Goal: Information Seeking & Learning: Check status

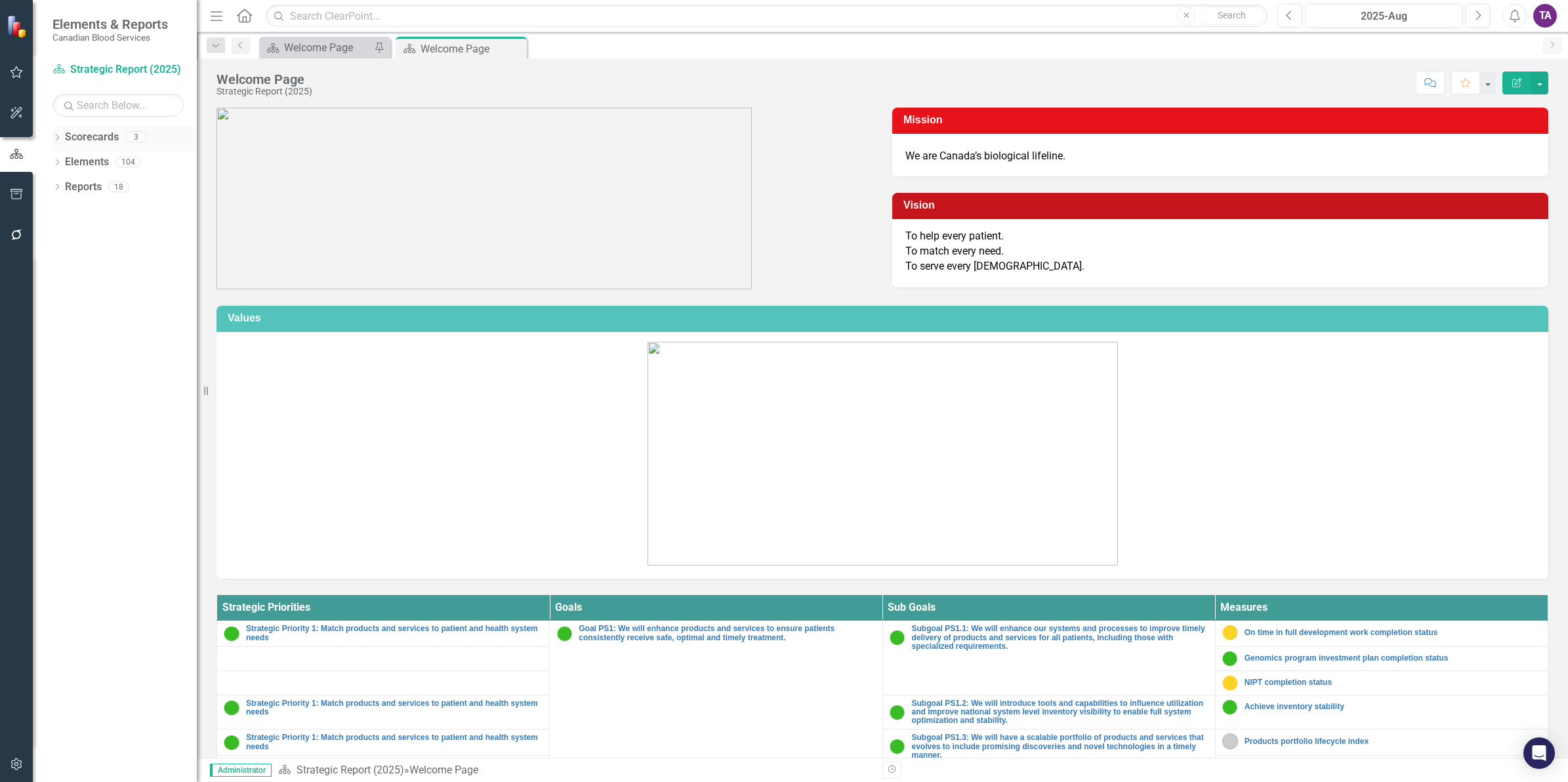
click at [63, 140] on div "Dropdown Scorecards 3" at bounding box center [125, 139] width 144 height 25
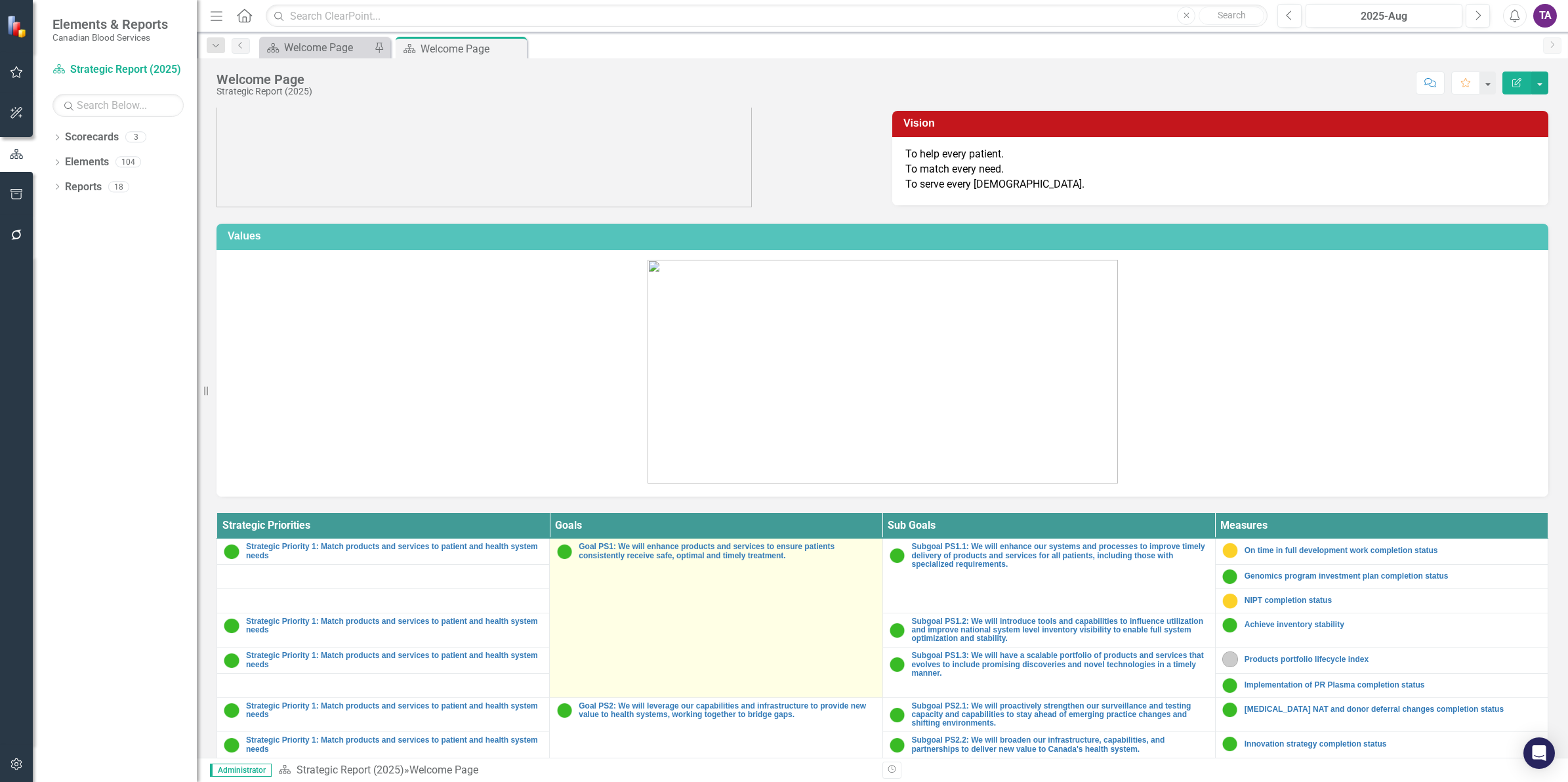
scroll to position [164, 0]
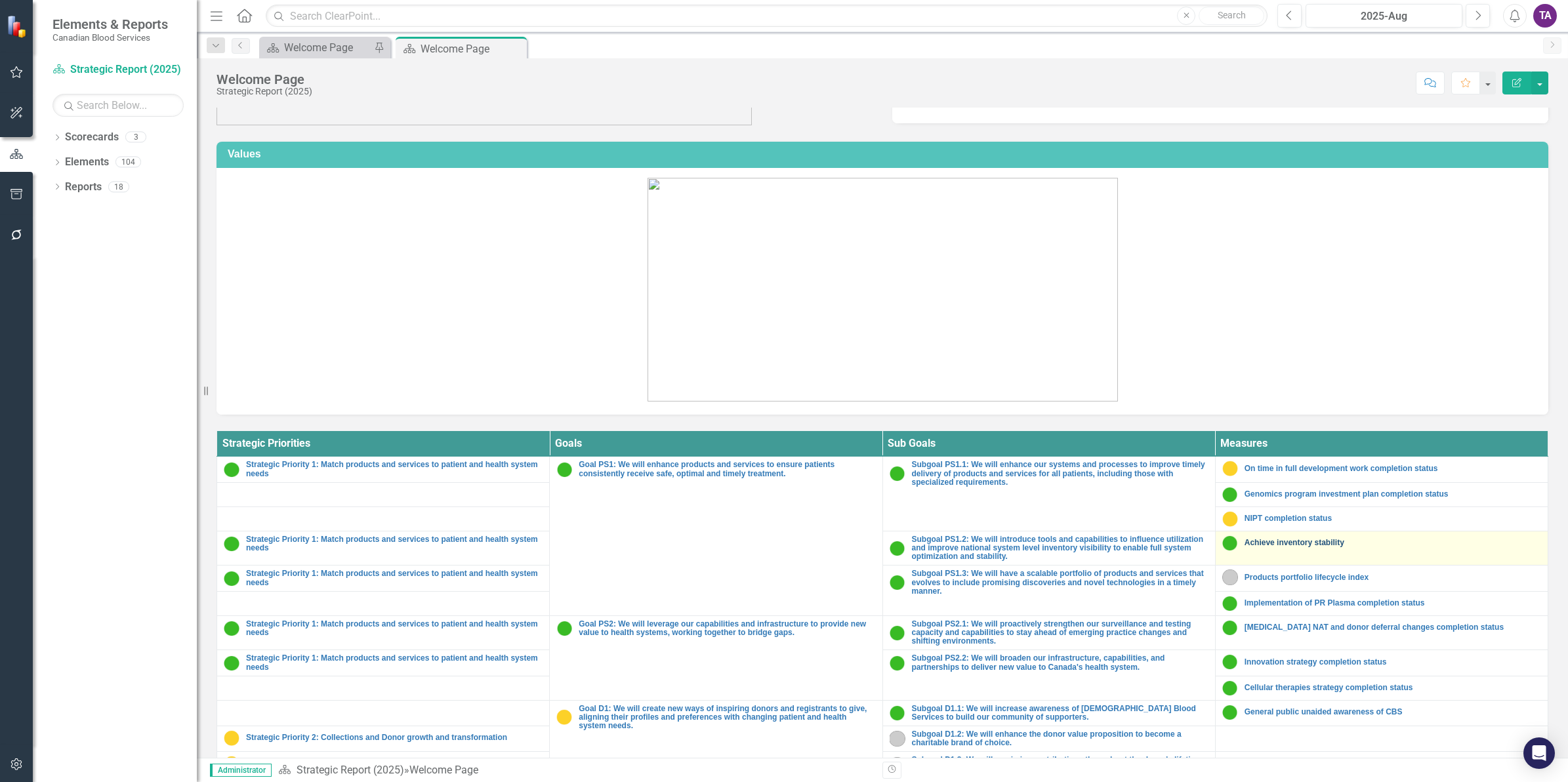
click at [1294, 547] on link "Achieve inventory stability" at bounding box center [1392, 543] width 297 height 9
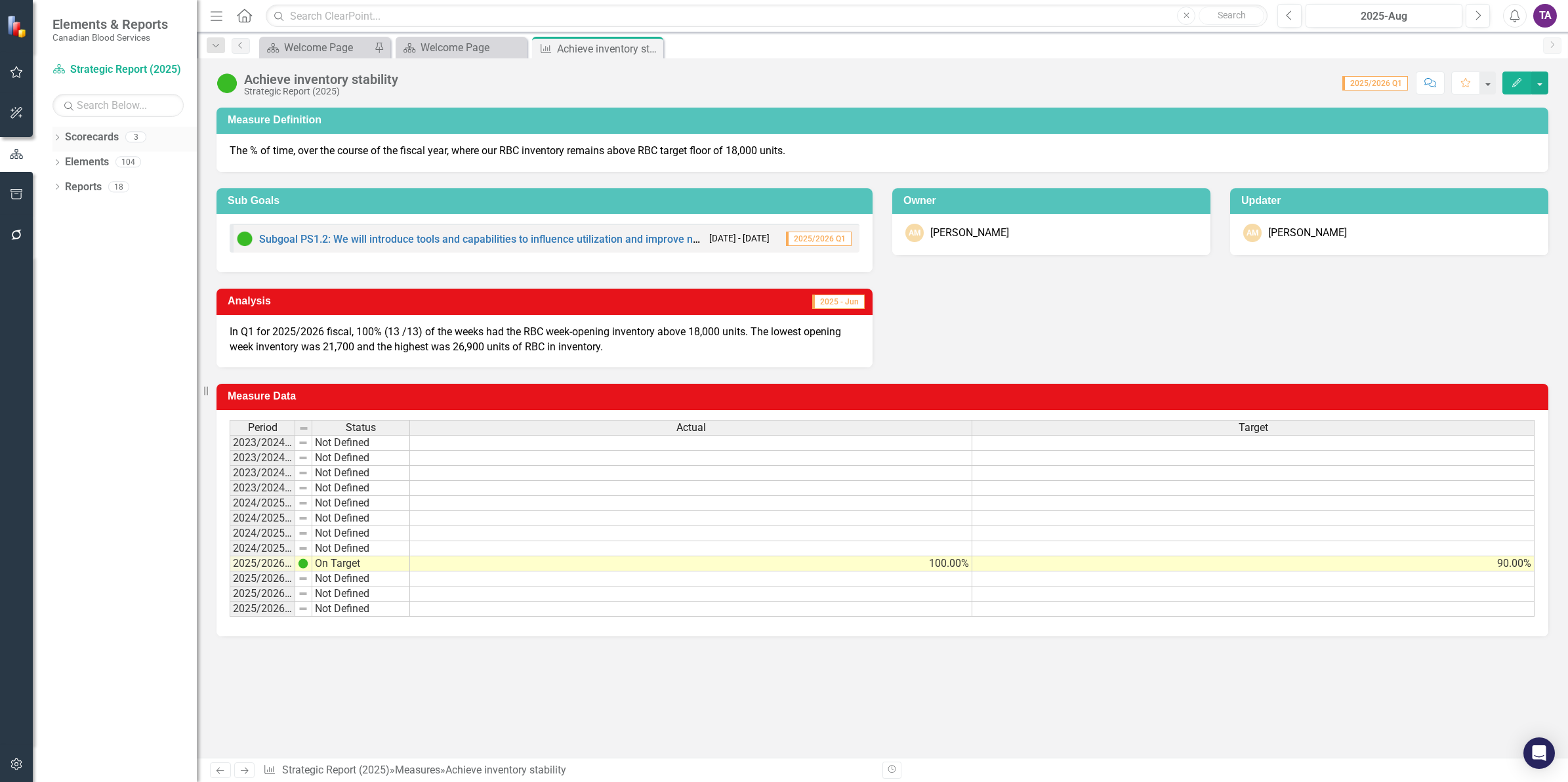
click at [85, 137] on link "Scorecards" at bounding box center [91, 137] width 54 height 15
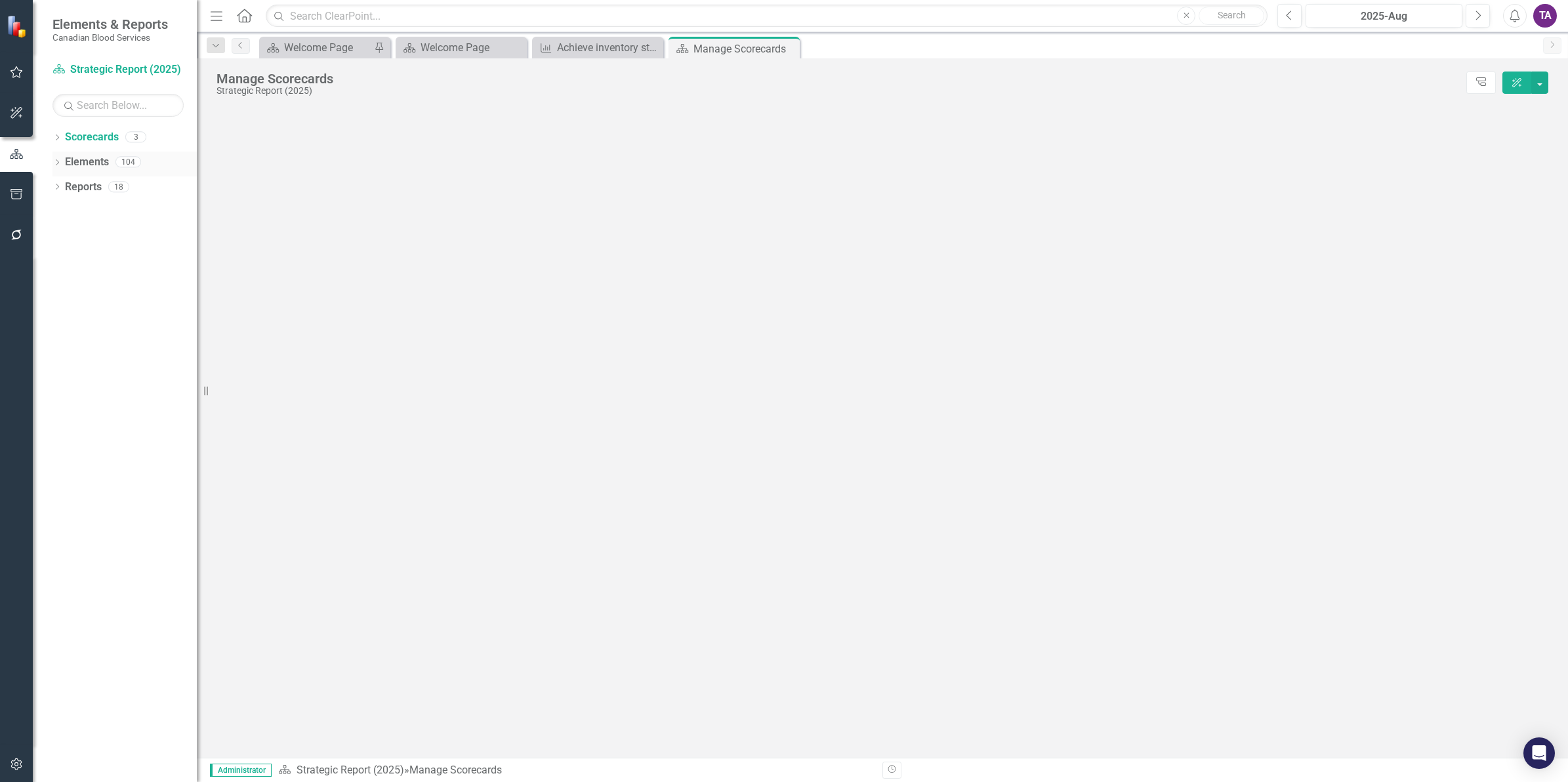
click at [88, 162] on link "Elements" at bounding box center [87, 162] width 44 height 15
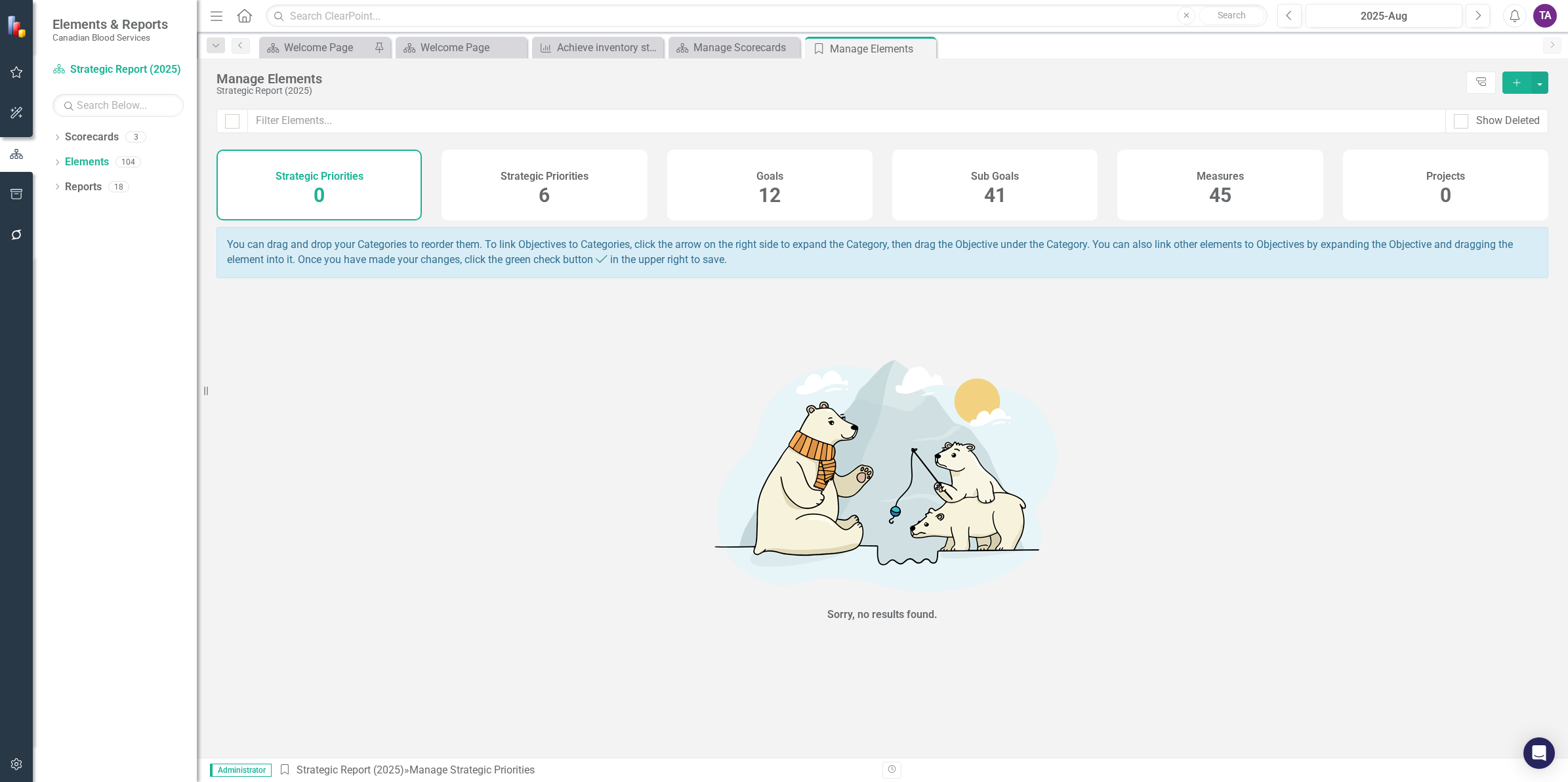
click at [1219, 192] on span "45" at bounding box center [1221, 195] width 23 height 23
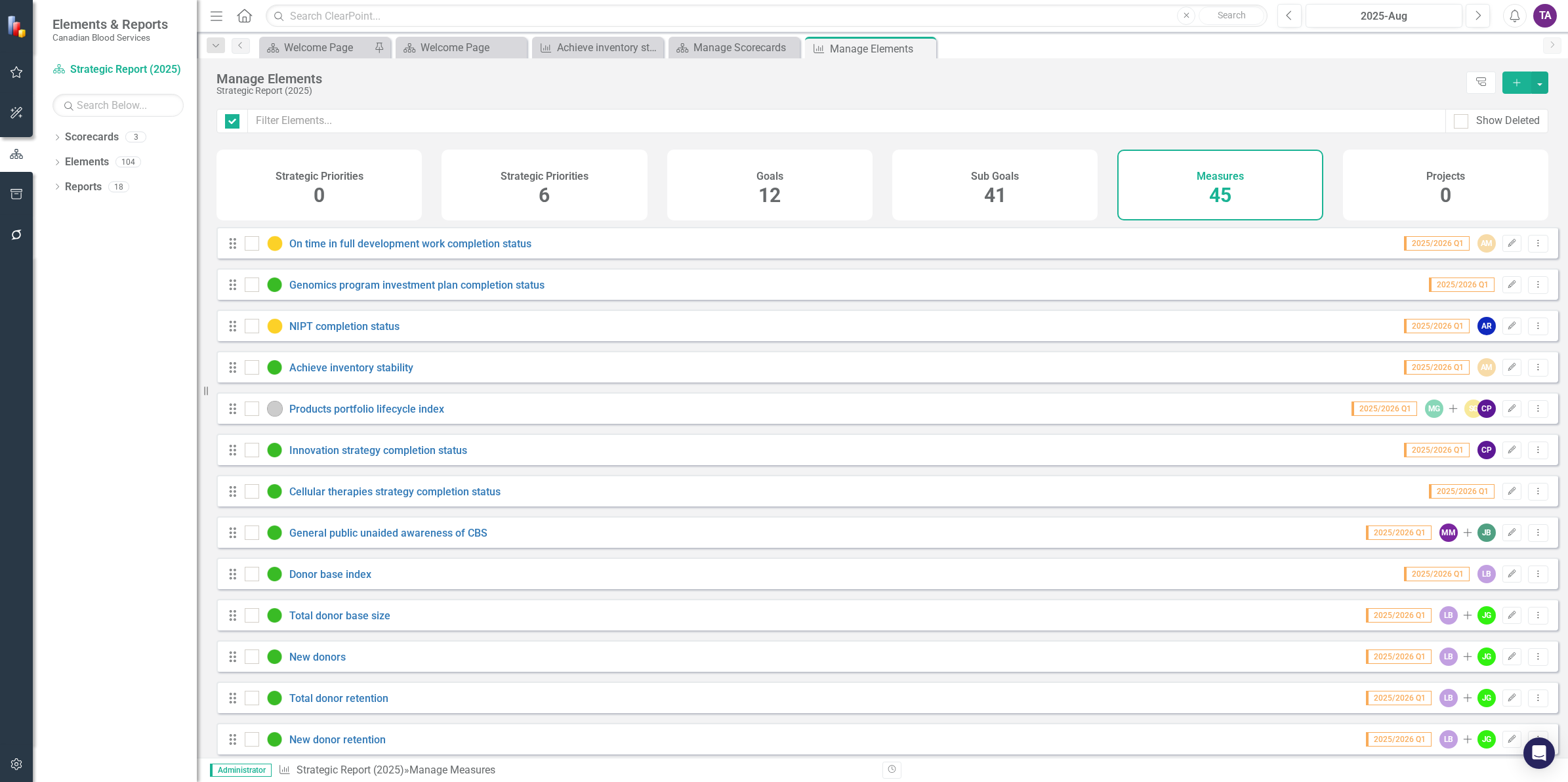
checkbox input "false"
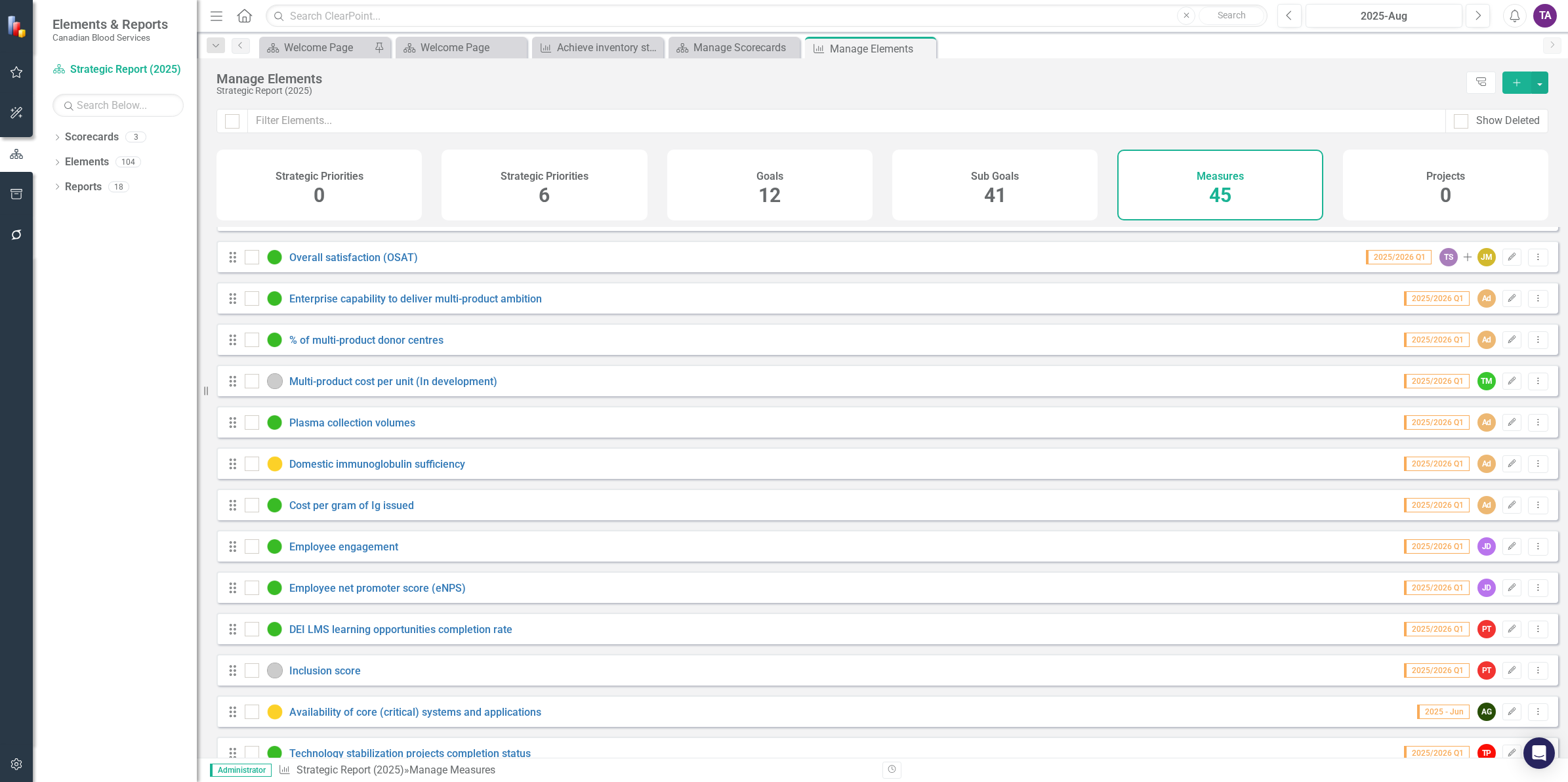
scroll to position [574, 0]
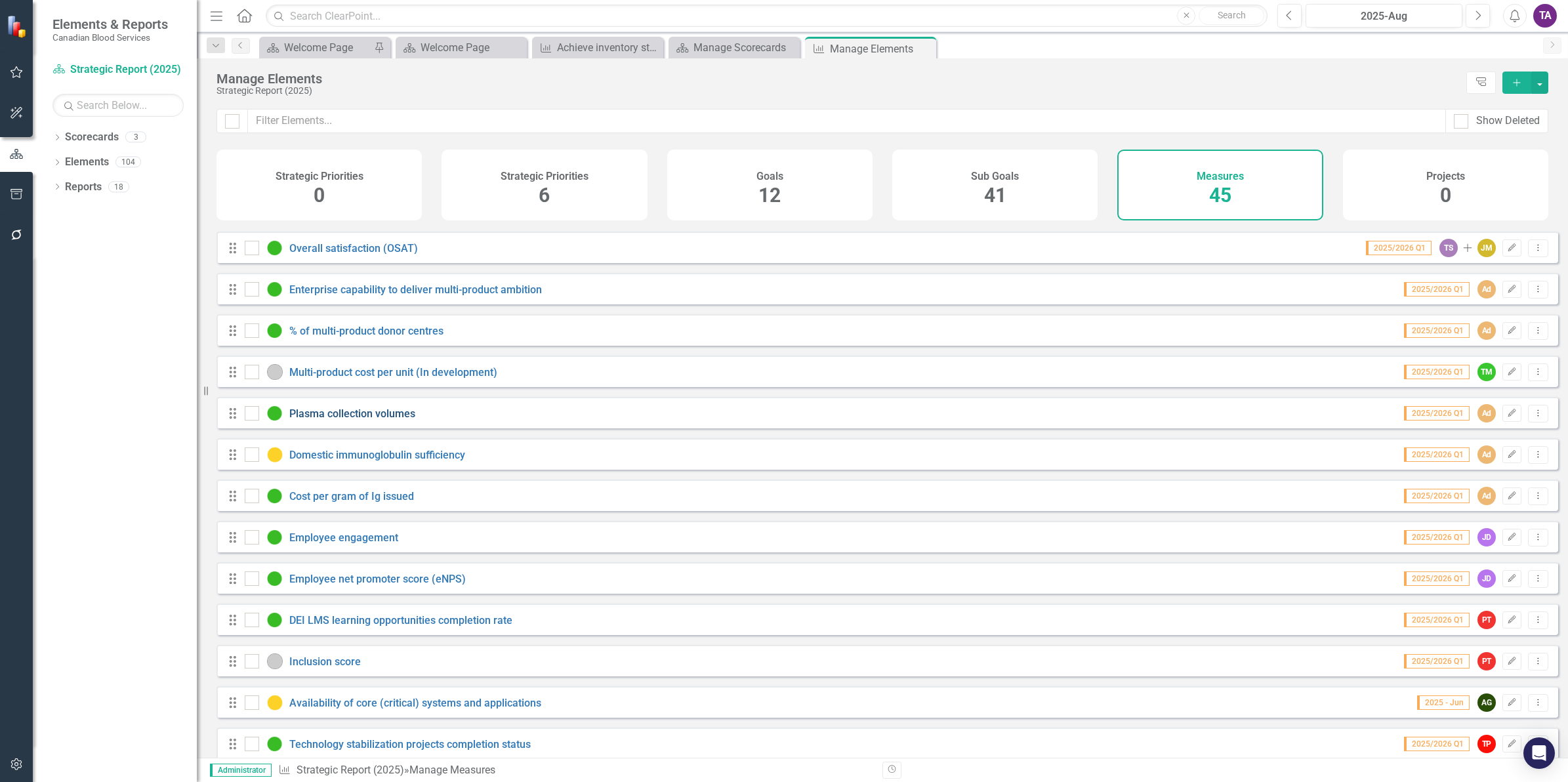
click at [376, 418] on link "Plasma collection volumes" at bounding box center [353, 413] width 126 height 12
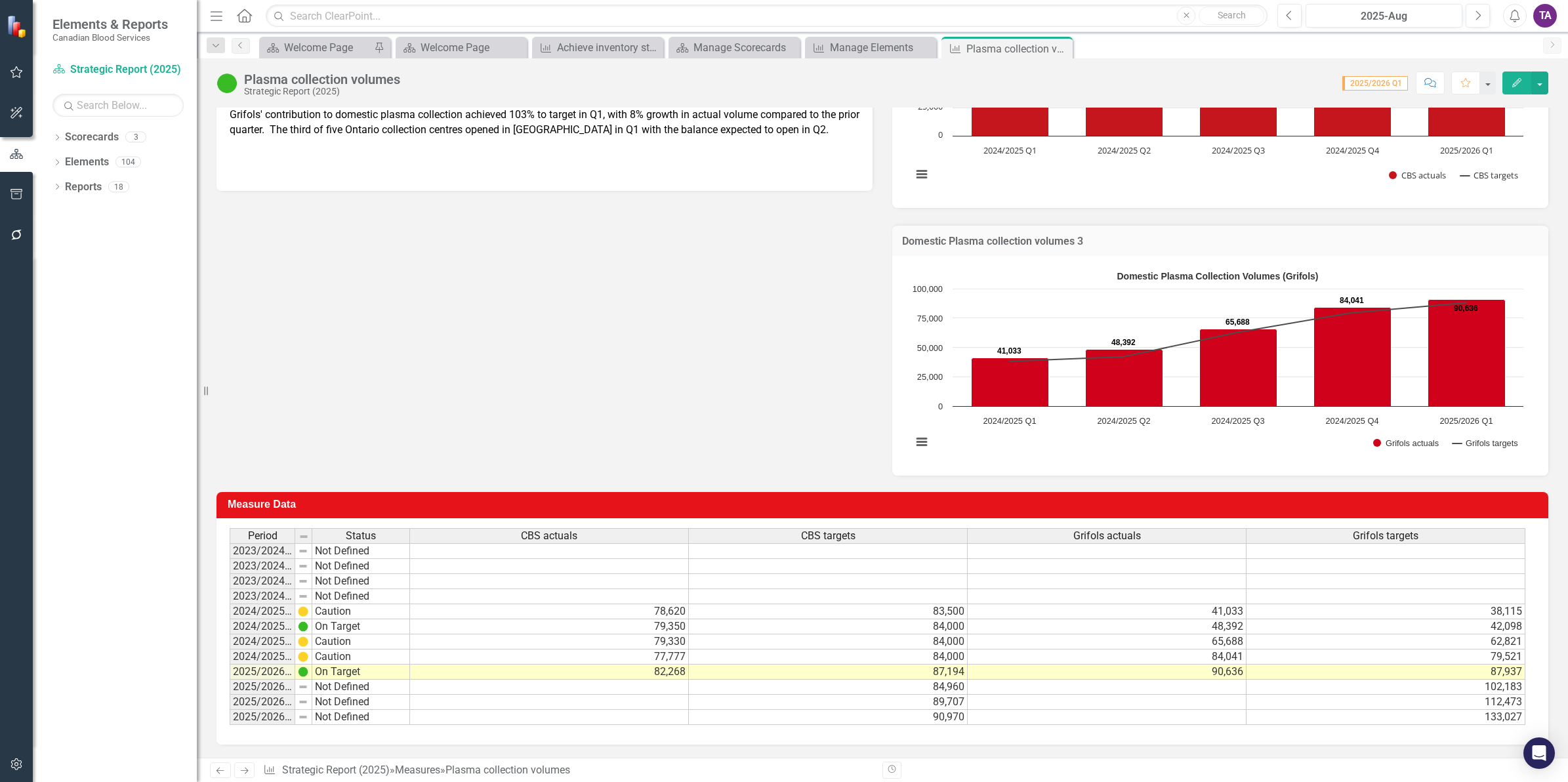
scroll to position [342, 0]
drag, startPoint x: 309, startPoint y: 526, endPoint x: 382, endPoint y: 533, distance: 73.3
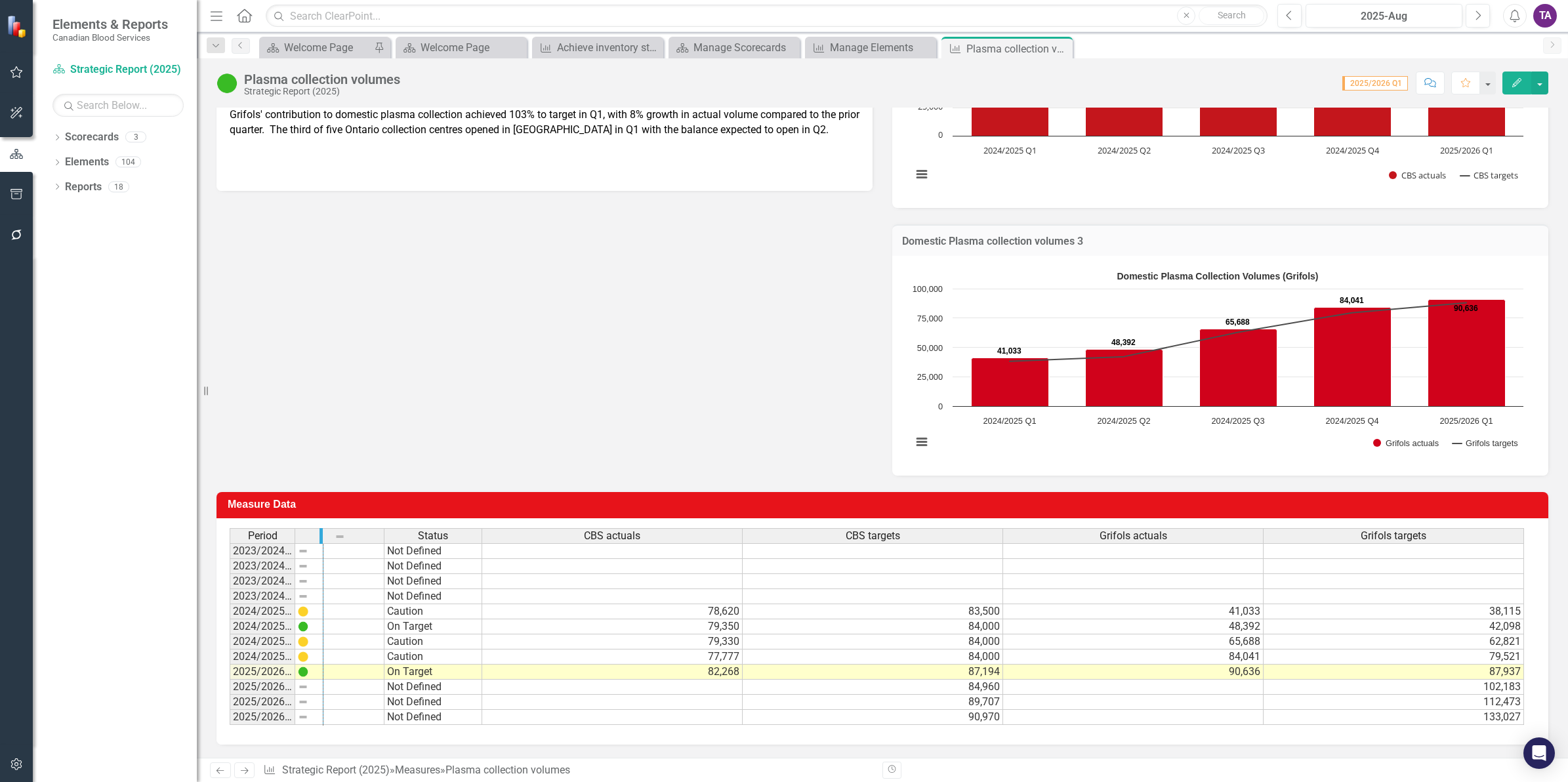
drag, startPoint x: 290, startPoint y: 526, endPoint x: 323, endPoint y: 522, distance: 33.2
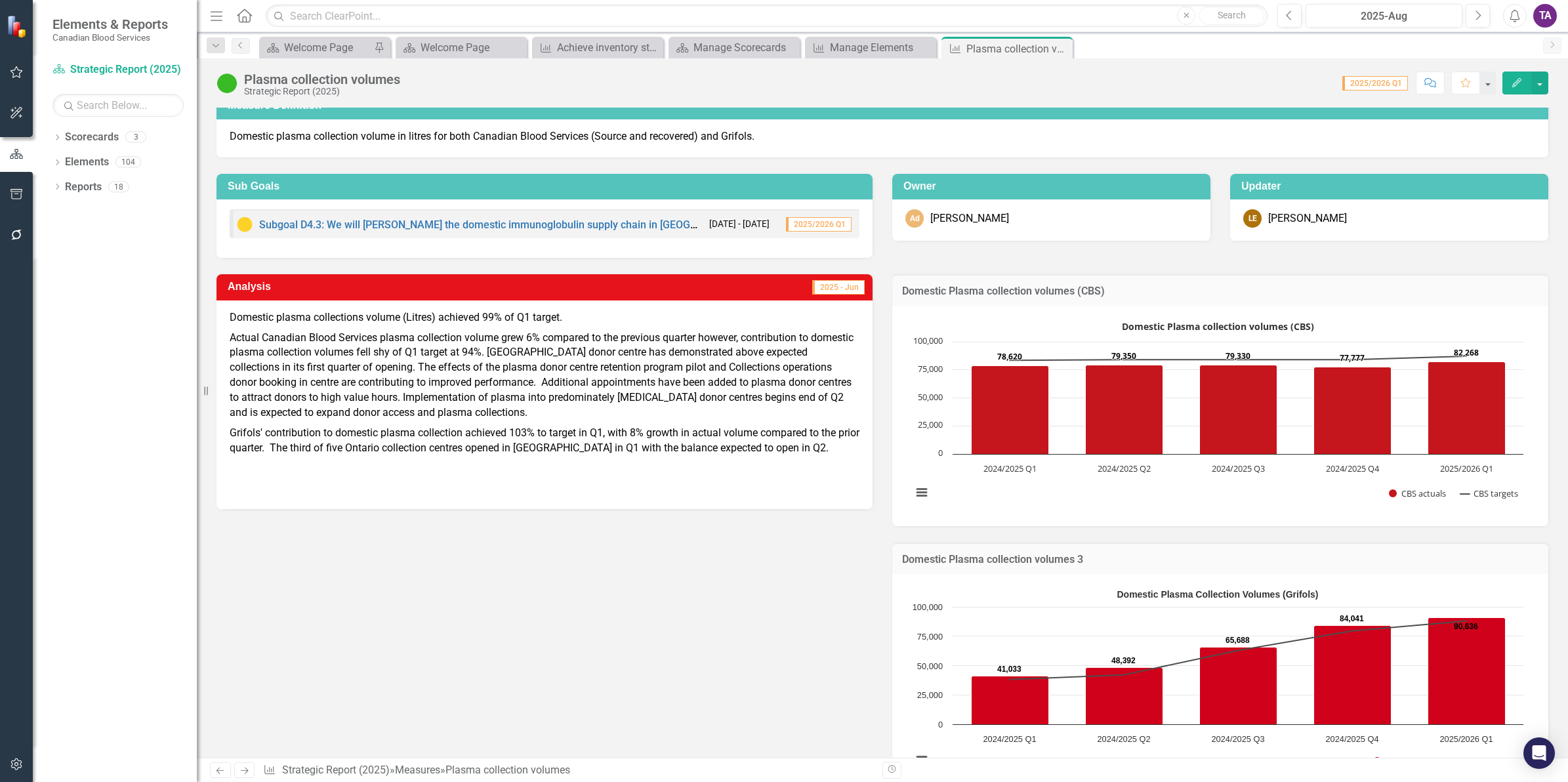
scroll to position [14, 0]
click at [84, 139] on link "Scorecards" at bounding box center [91, 137] width 54 height 15
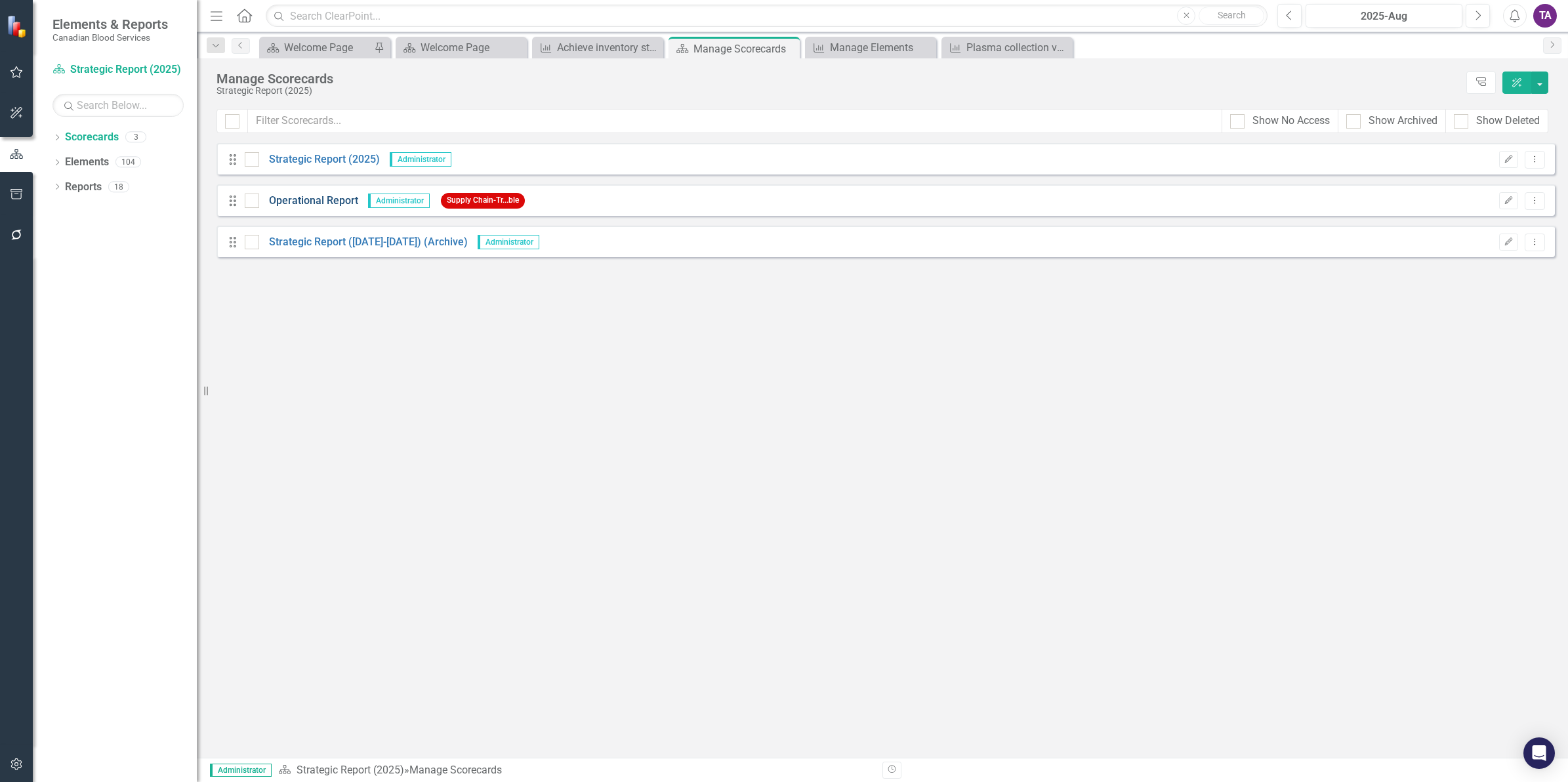
click at [311, 203] on link "Operational Report" at bounding box center [308, 201] width 99 height 15
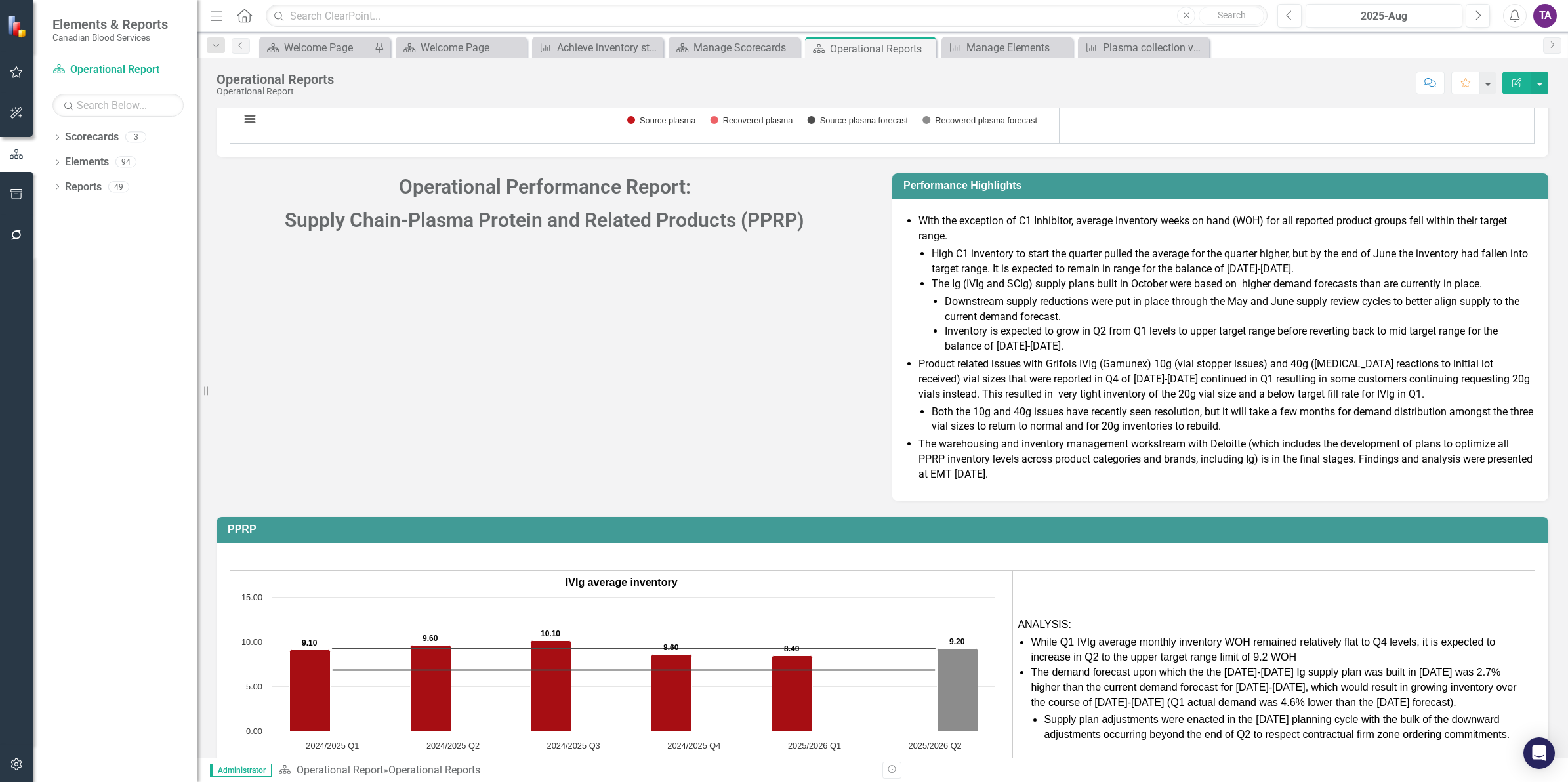
scroll to position [5766, 0]
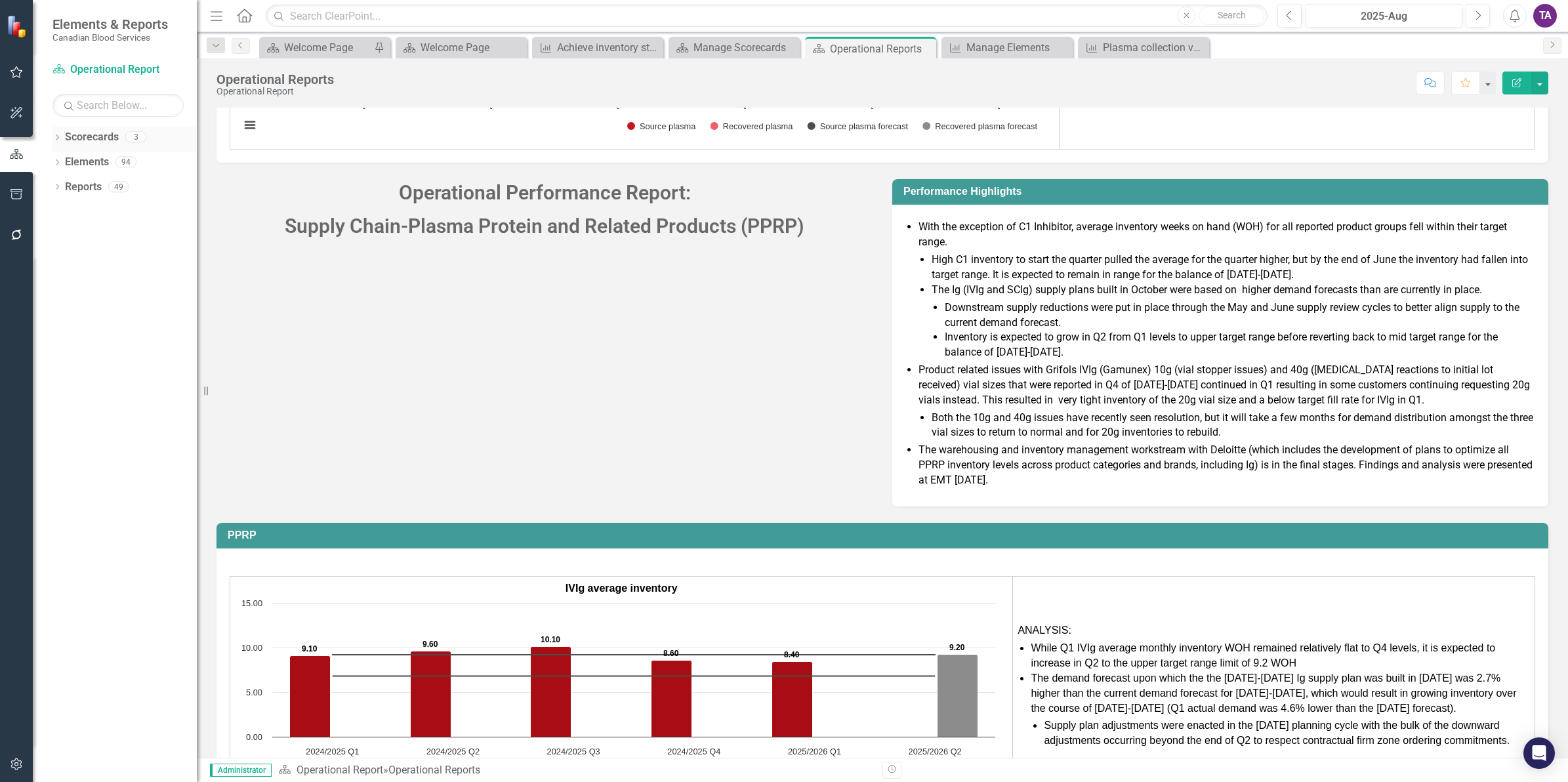
click at [96, 137] on link "Scorecards" at bounding box center [91, 137] width 54 height 15
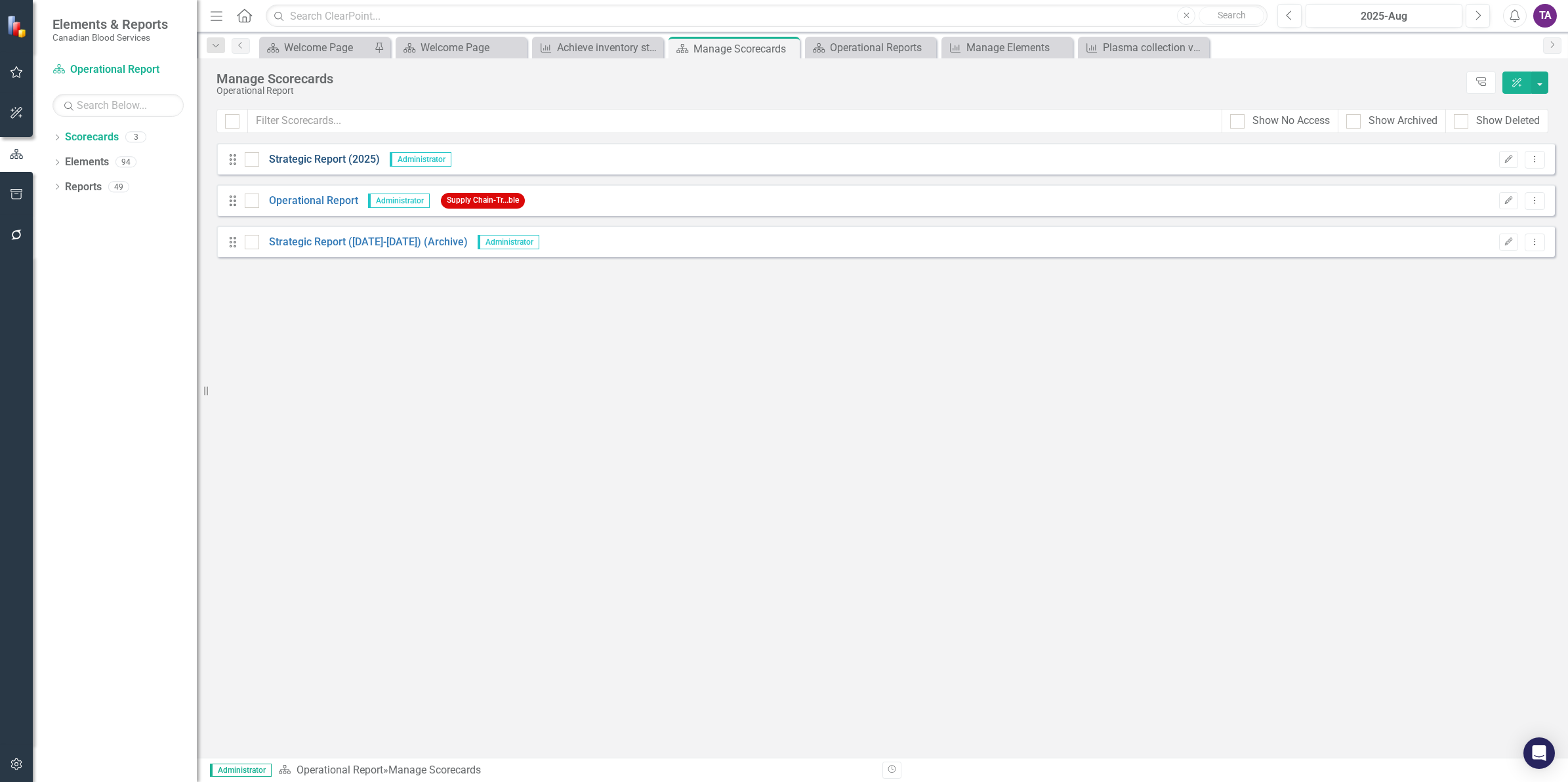
click at [317, 159] on link "Strategic Report (2025)" at bounding box center [319, 159] width 121 height 15
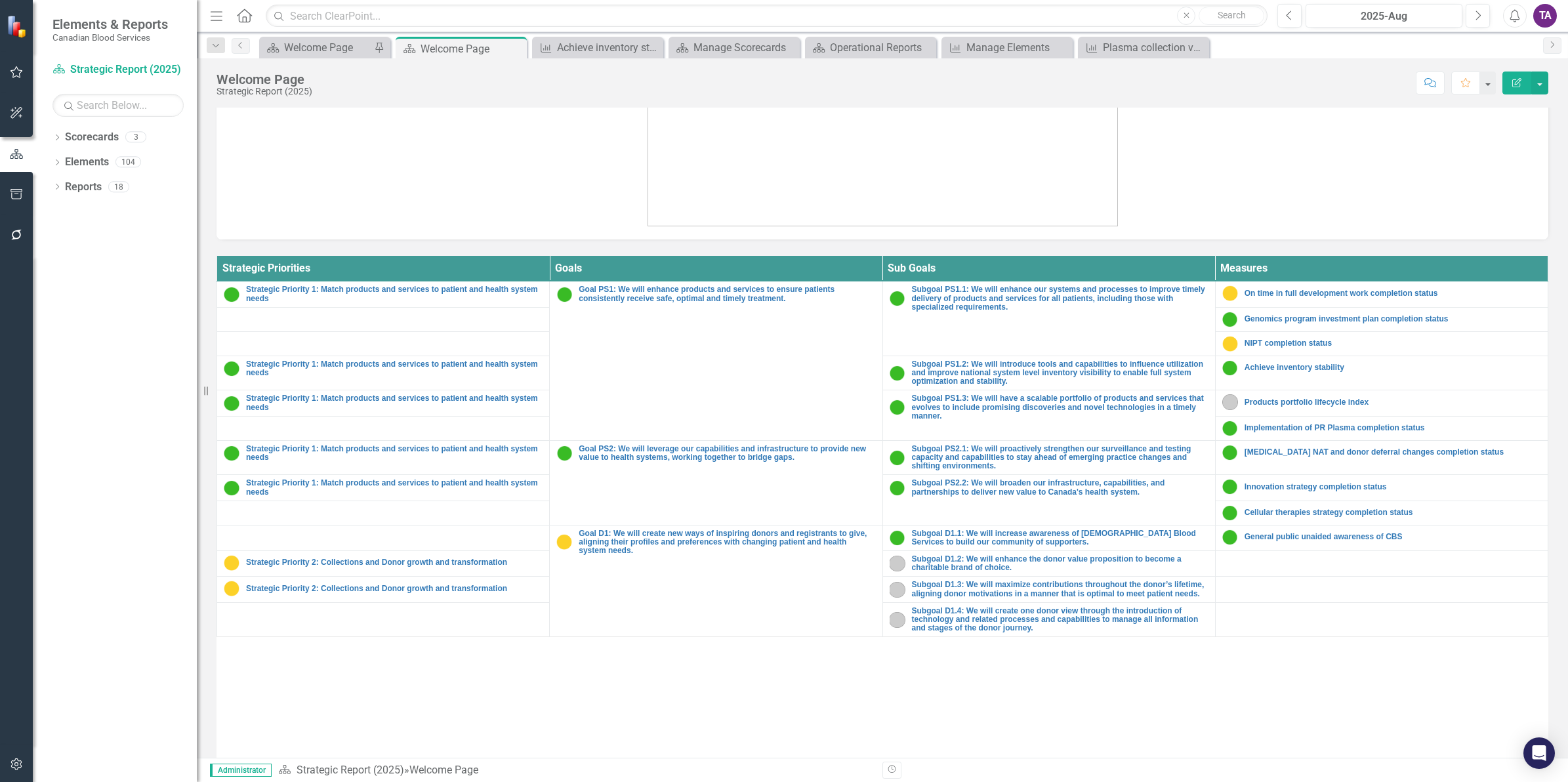
scroll to position [480, 0]
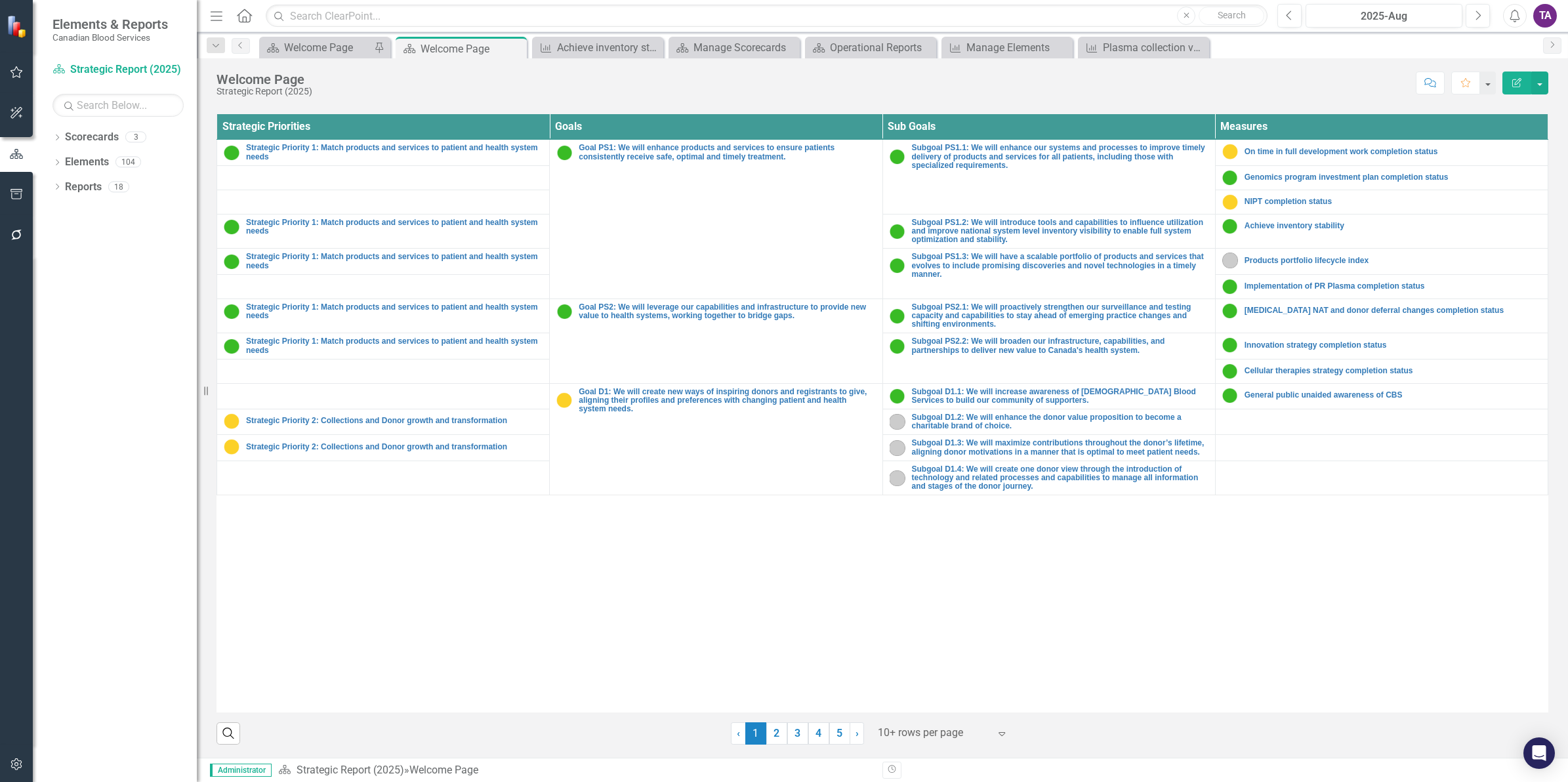
click at [995, 734] on icon "Expand" at bounding box center [1002, 733] width 13 height 11
click at [953, 704] on div "Display All Rows" at bounding box center [942, 710] width 123 height 15
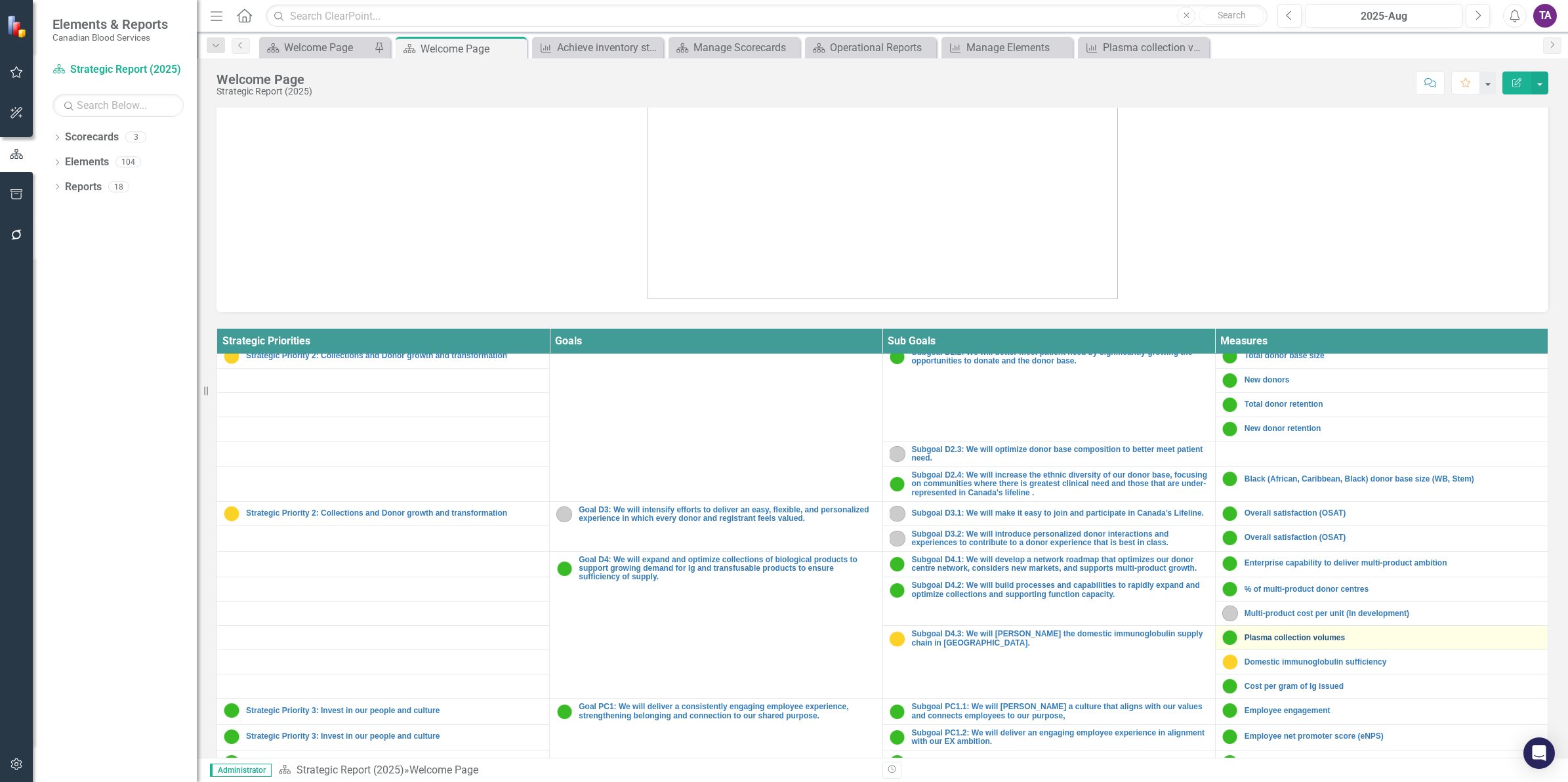
scroll to position [410, 0]
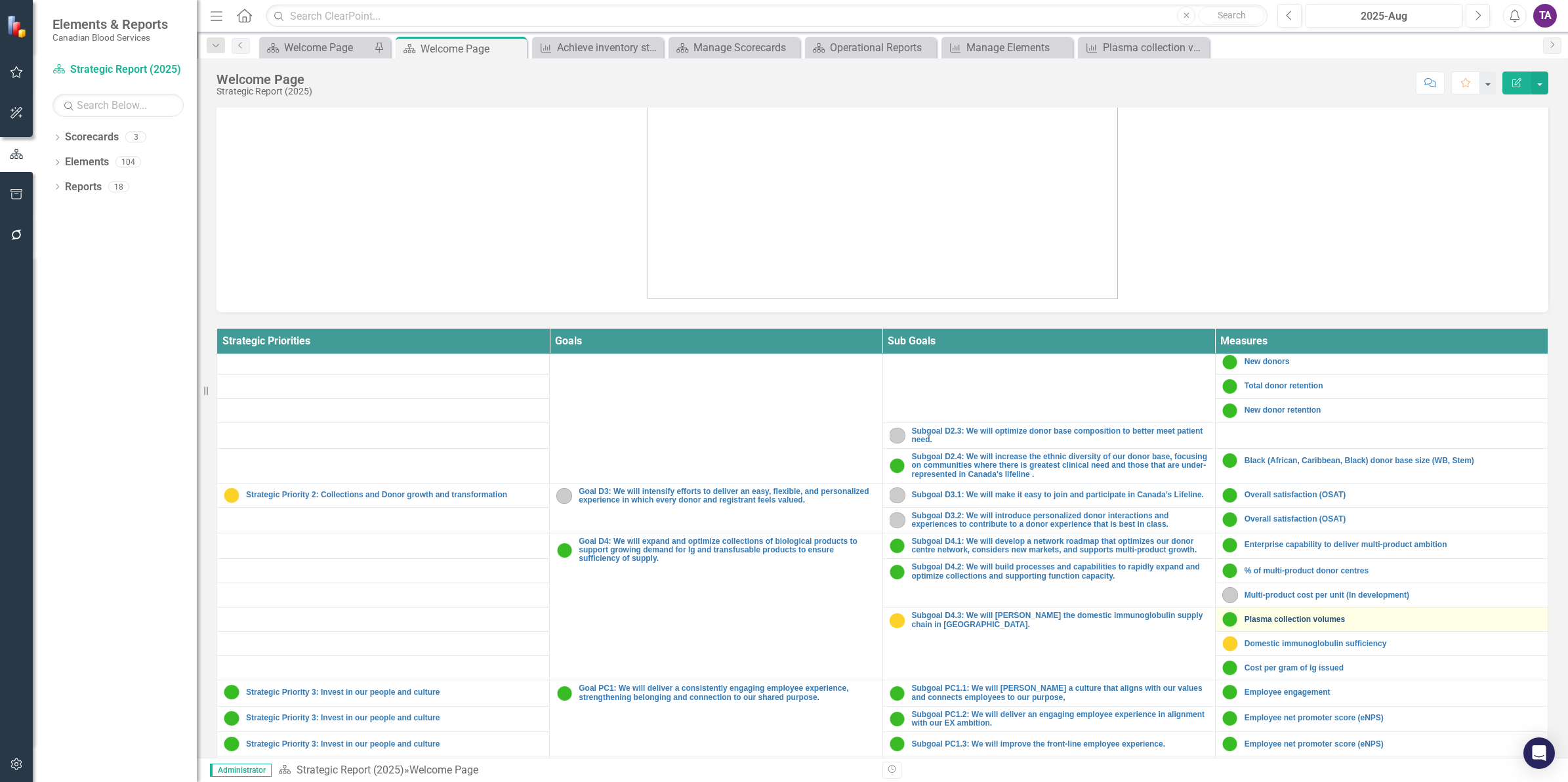
click at [1268, 621] on link "Plasma collection volumes" at bounding box center [1392, 619] width 297 height 9
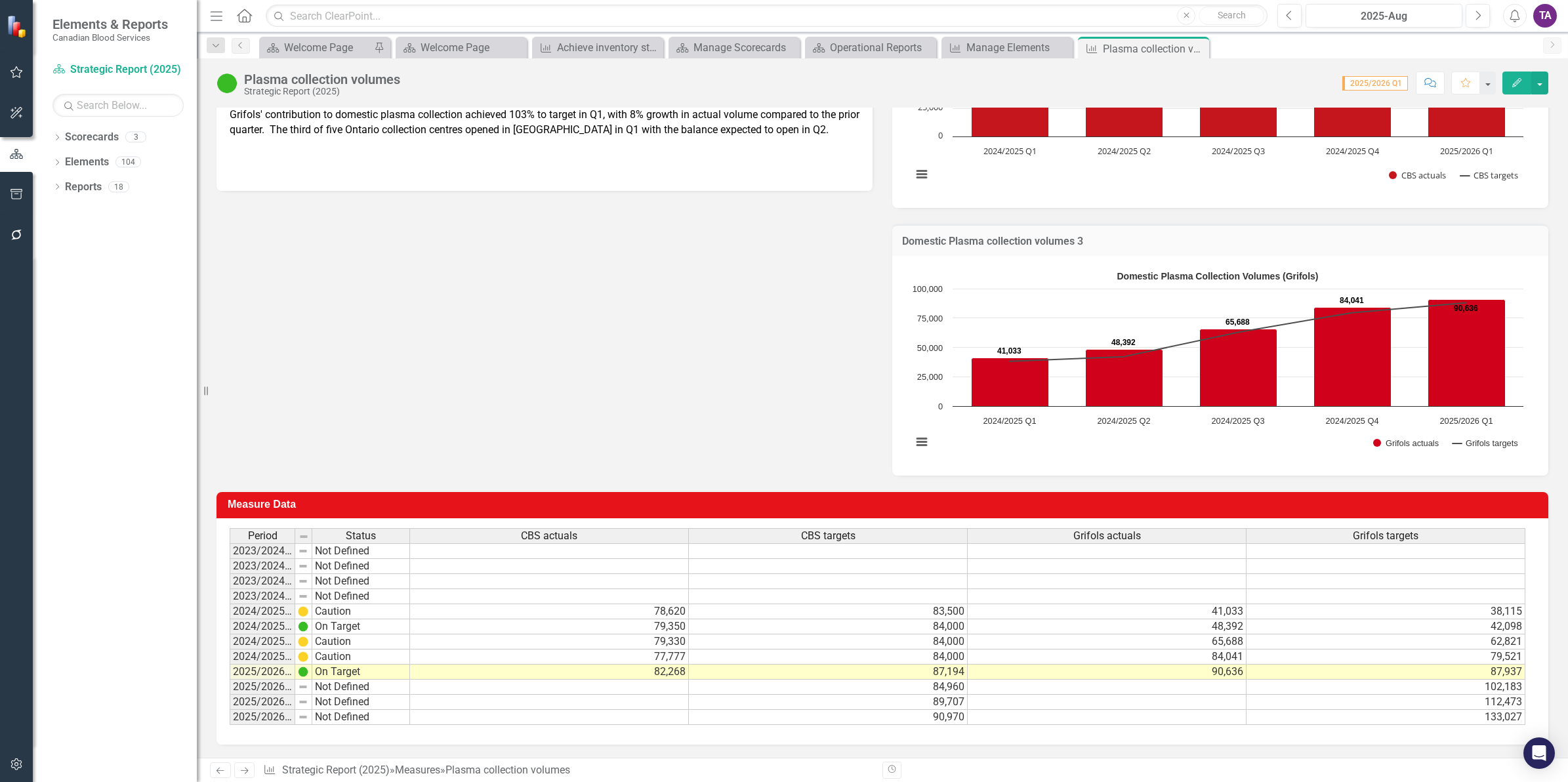
scroll to position [342, 0]
drag, startPoint x: 311, startPoint y: 526, endPoint x: 293, endPoint y: 553, distance: 32.4
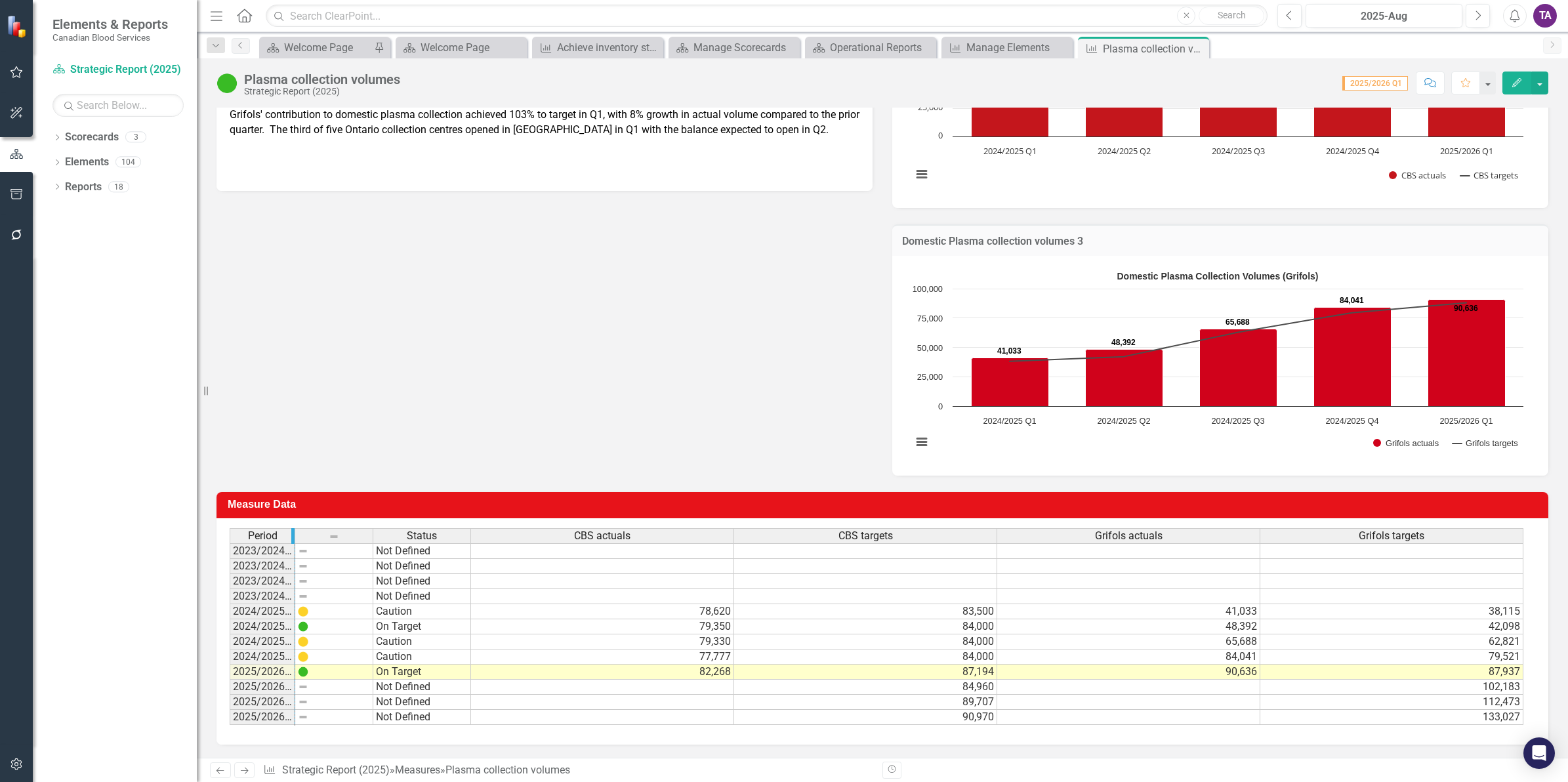
drag, startPoint x: 294, startPoint y: 528, endPoint x: 385, endPoint y: 544, distance: 92.4
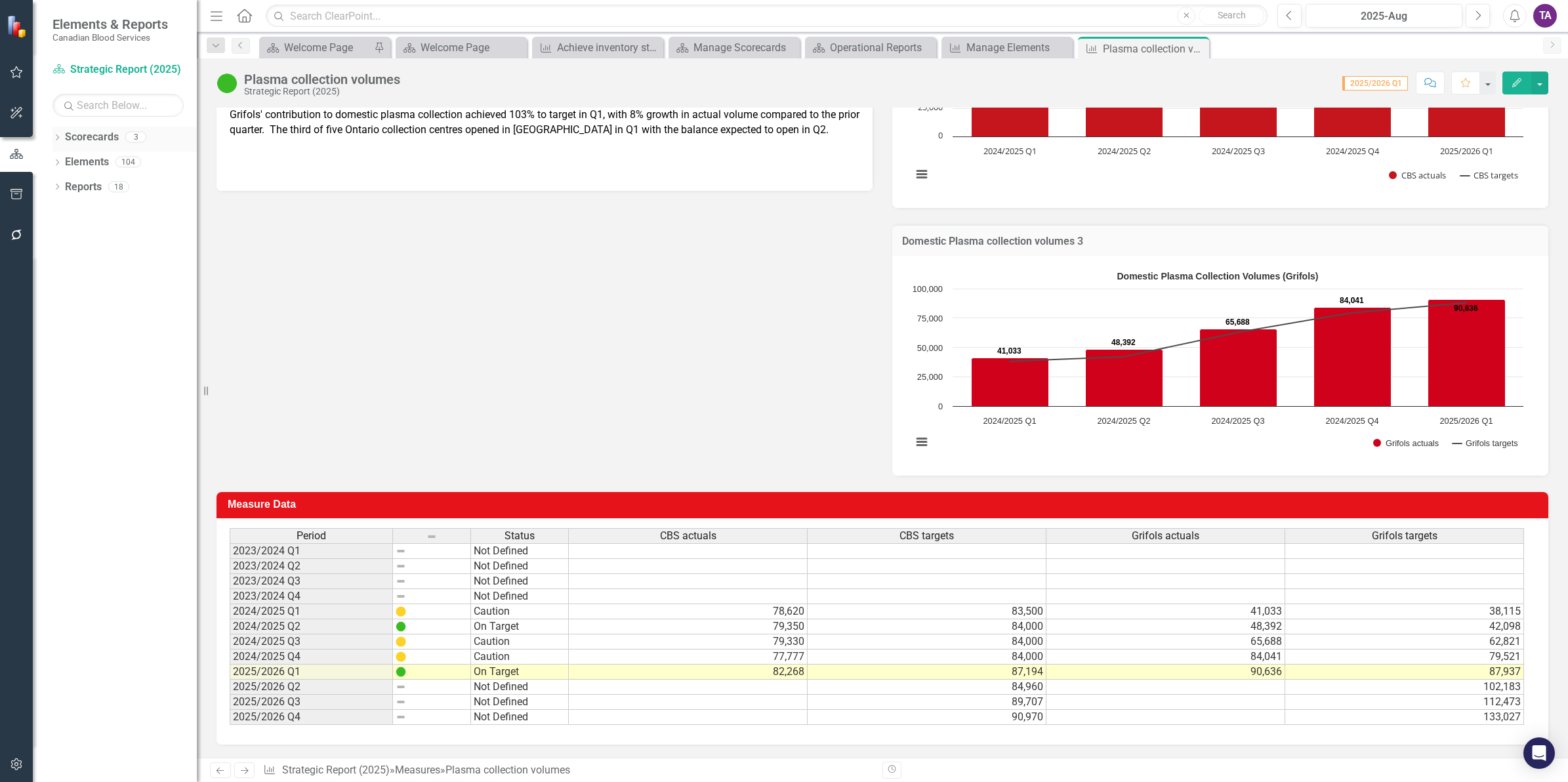
click at [88, 140] on link "Scorecards" at bounding box center [91, 137] width 54 height 15
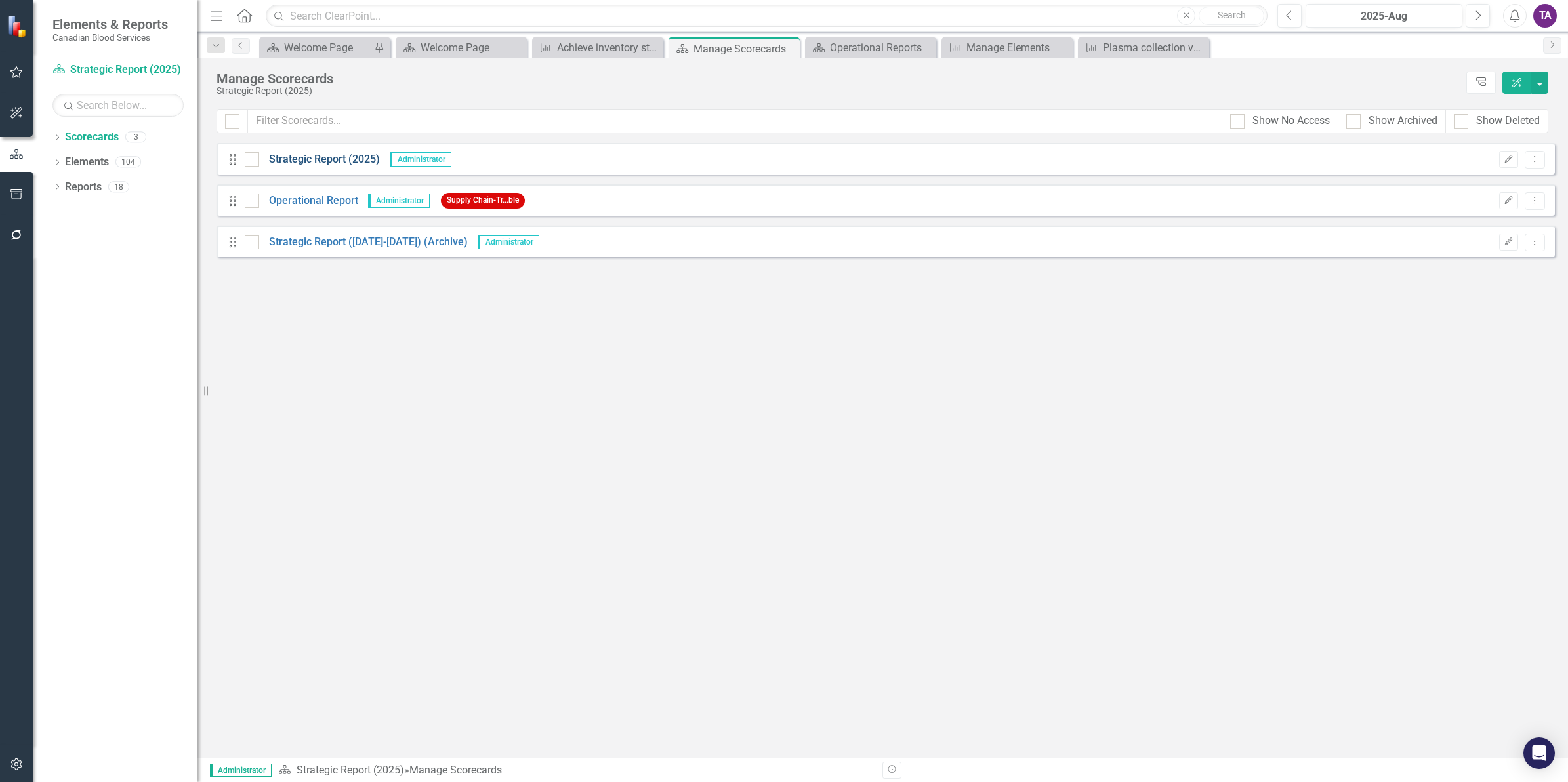
click at [293, 162] on link "Strategic Report (2025)" at bounding box center [319, 159] width 121 height 15
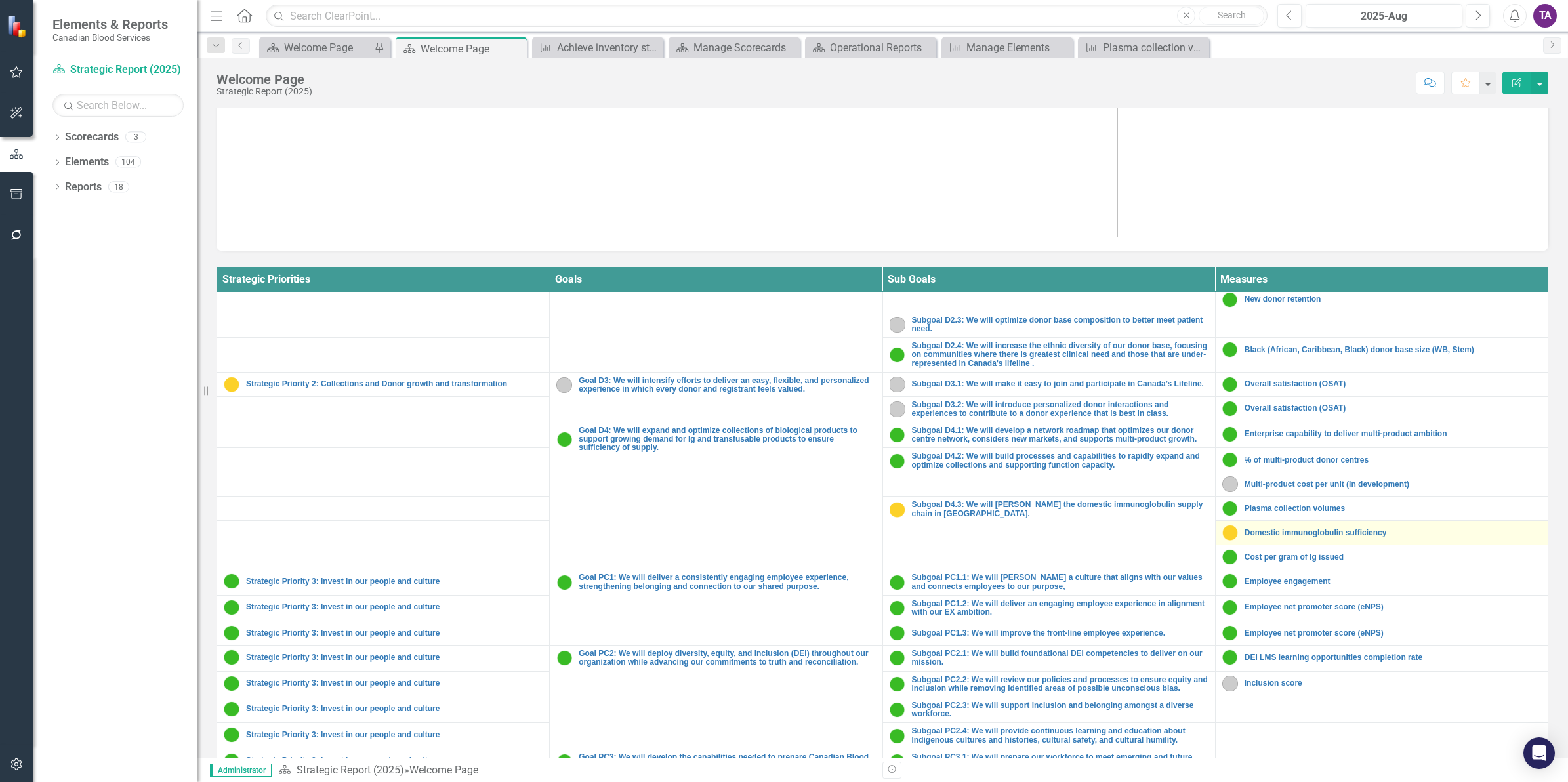
scroll to position [445, 0]
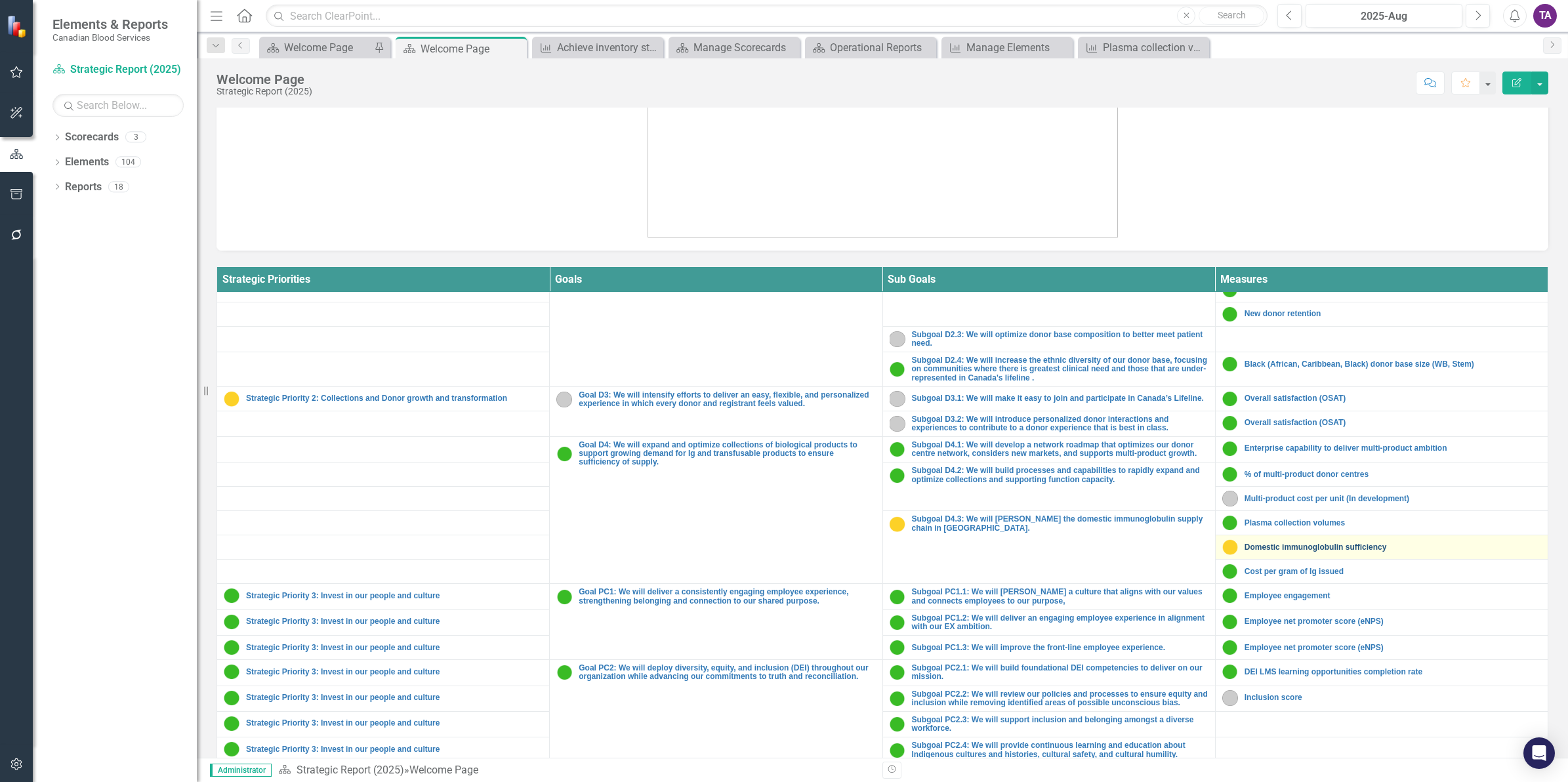
click at [1269, 552] on link "Domestic immunoglobulin sufficiency" at bounding box center [1392, 547] width 297 height 9
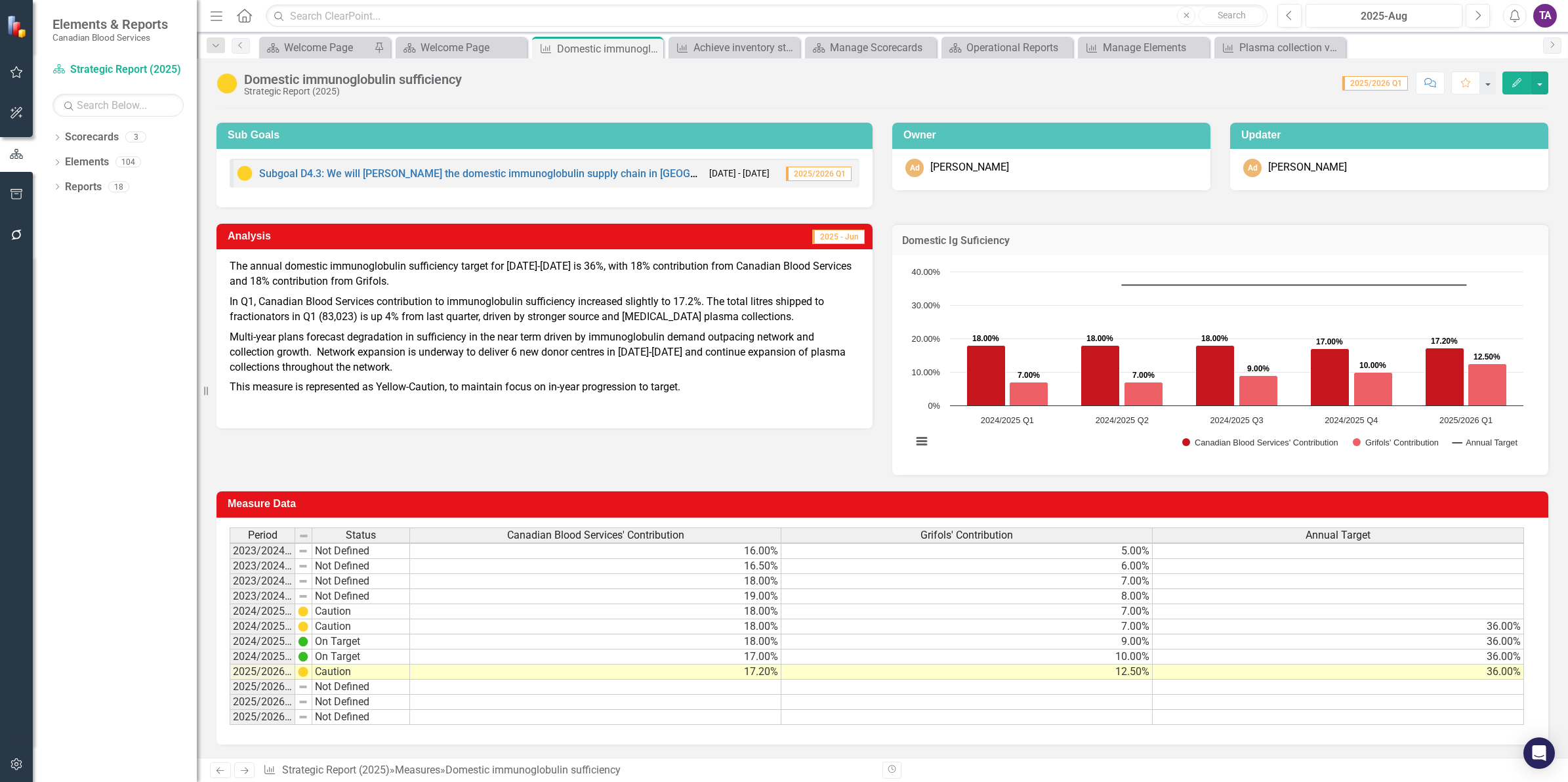
scroll to position [89, 0]
drag, startPoint x: 1521, startPoint y: 528, endPoint x: 1434, endPoint y: 526, distance: 87.0
click at [245, 11] on icon "Home" at bounding box center [244, 15] width 17 height 14
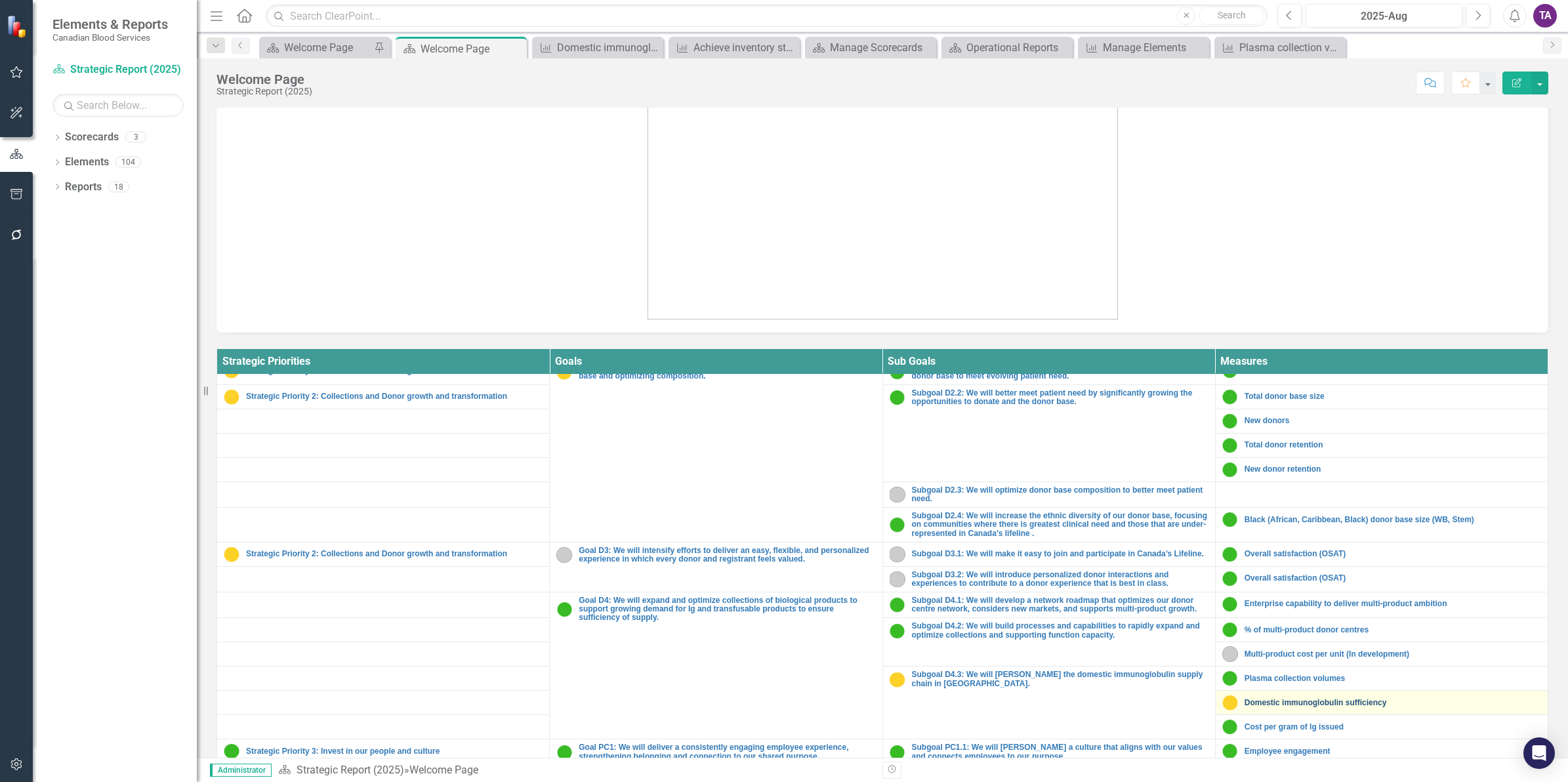
scroll to position [410, 0]
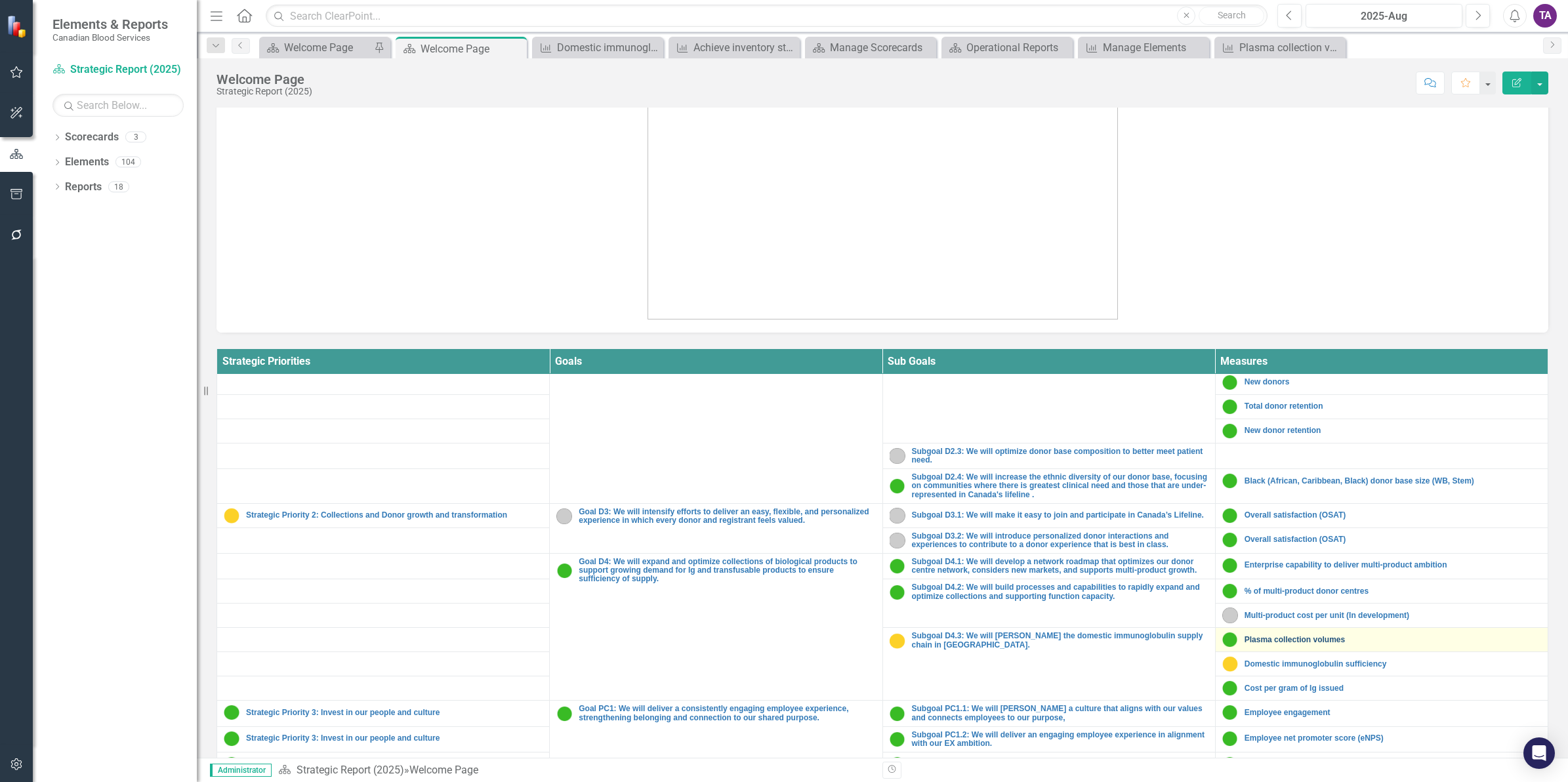
click at [1255, 644] on link "Plasma collection volumes" at bounding box center [1392, 640] width 297 height 9
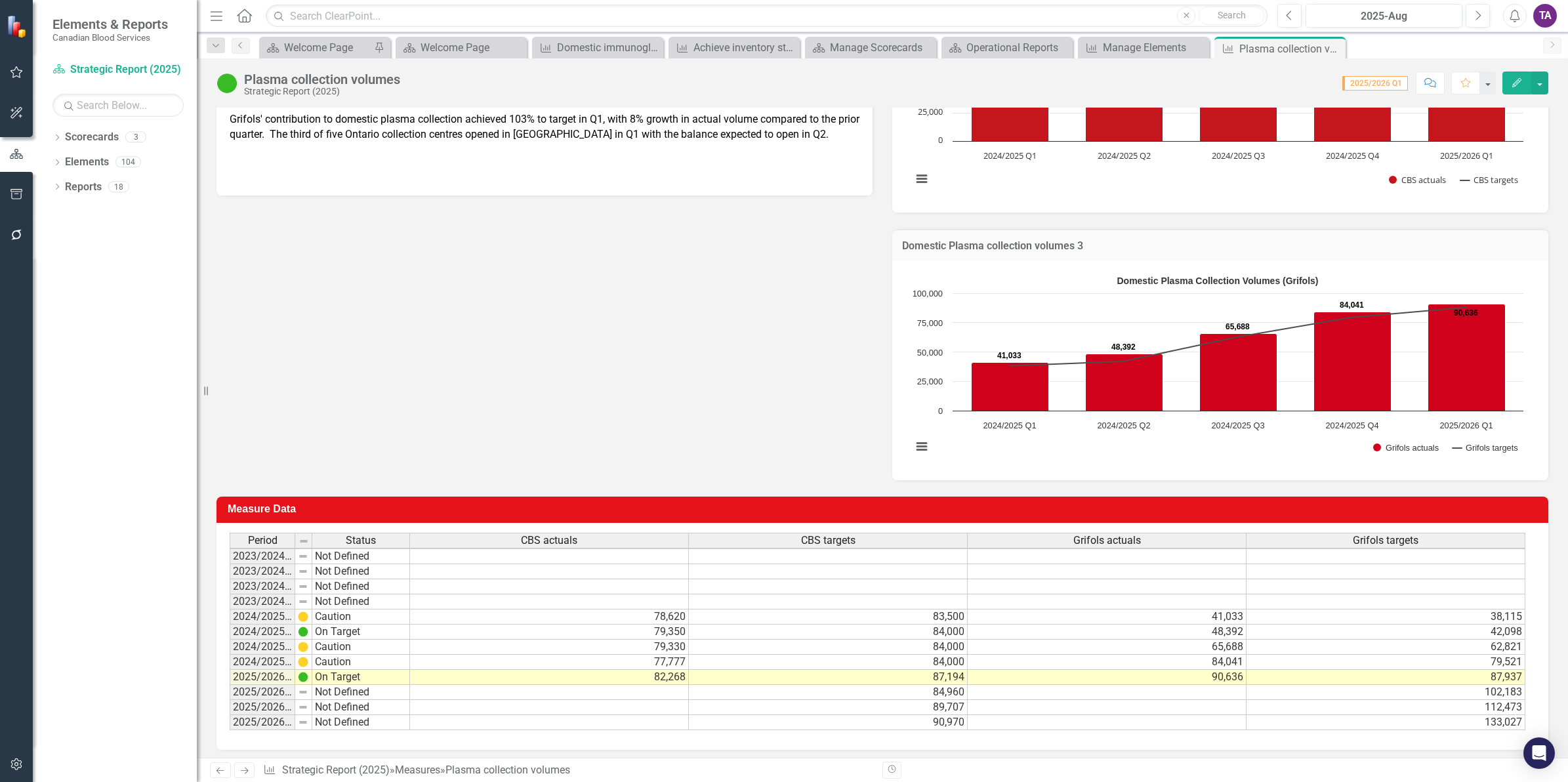
scroll to position [2, 0]
drag, startPoint x: 1523, startPoint y: 539, endPoint x: 1359, endPoint y: 552, distance: 164.5
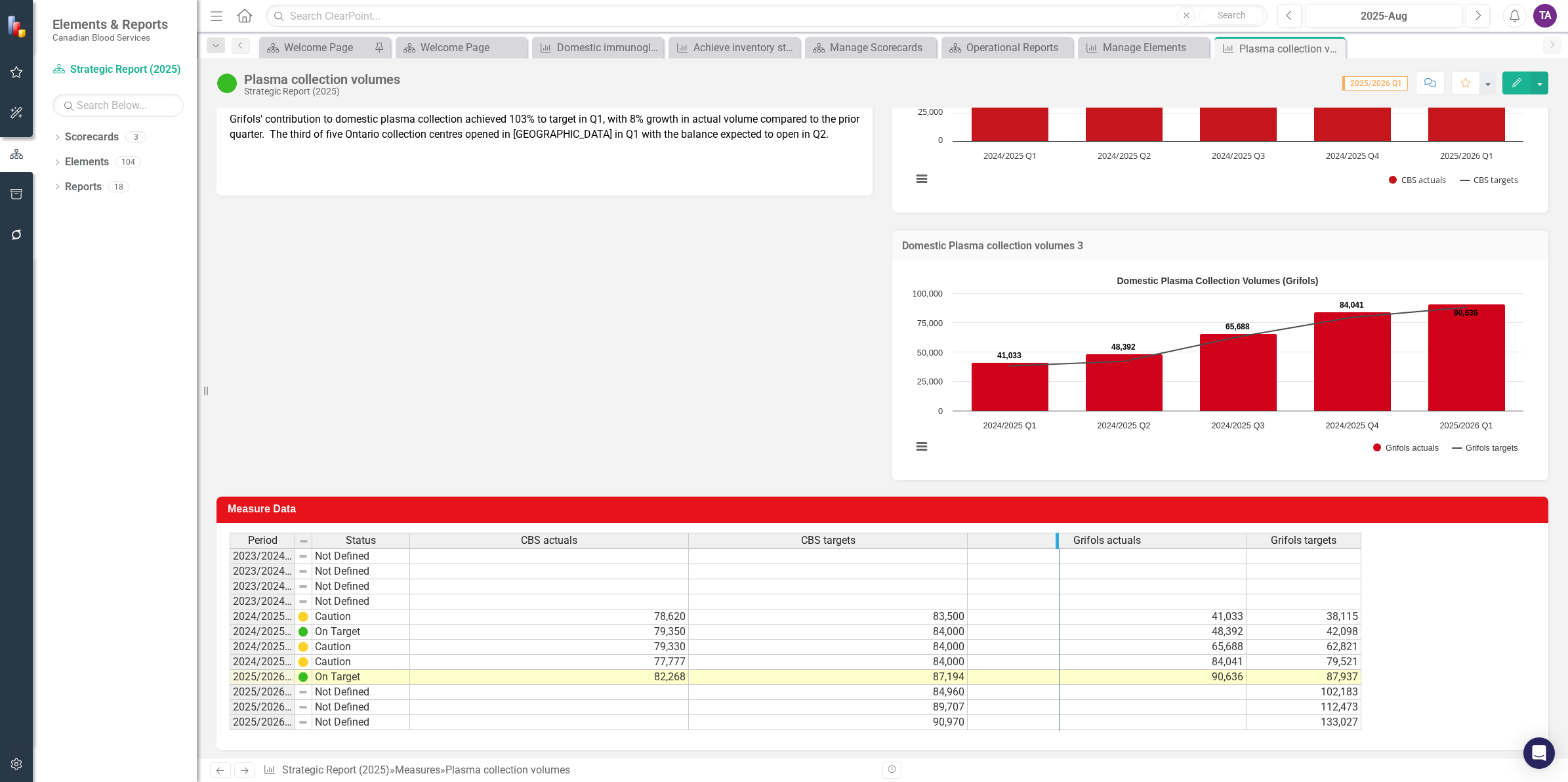
drag, startPoint x: 1242, startPoint y: 539, endPoint x: 1068, endPoint y: 541, distance: 174.0
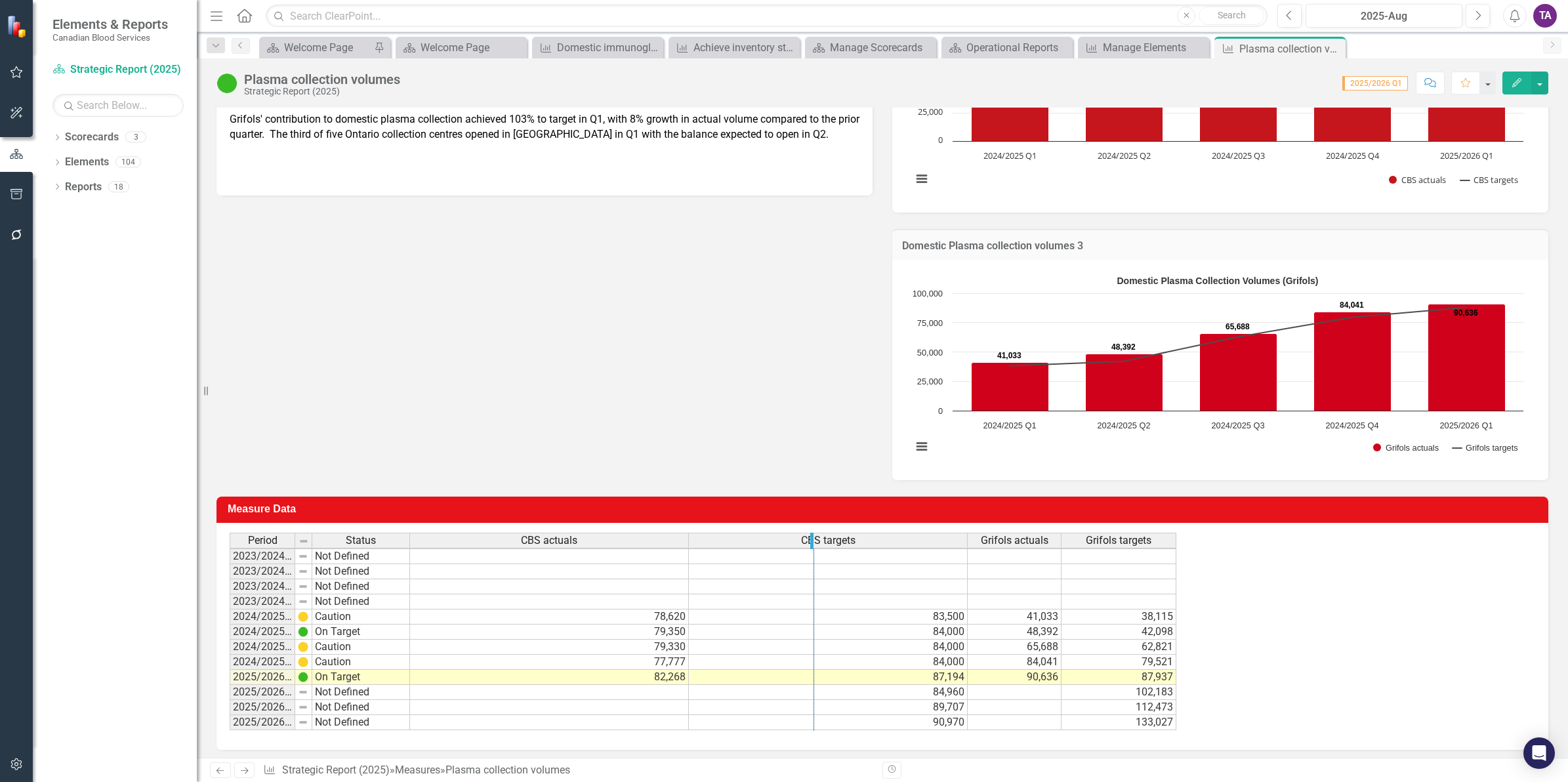
drag, startPoint x: 963, startPoint y: 539, endPoint x: 795, endPoint y: 542, distance: 168.0
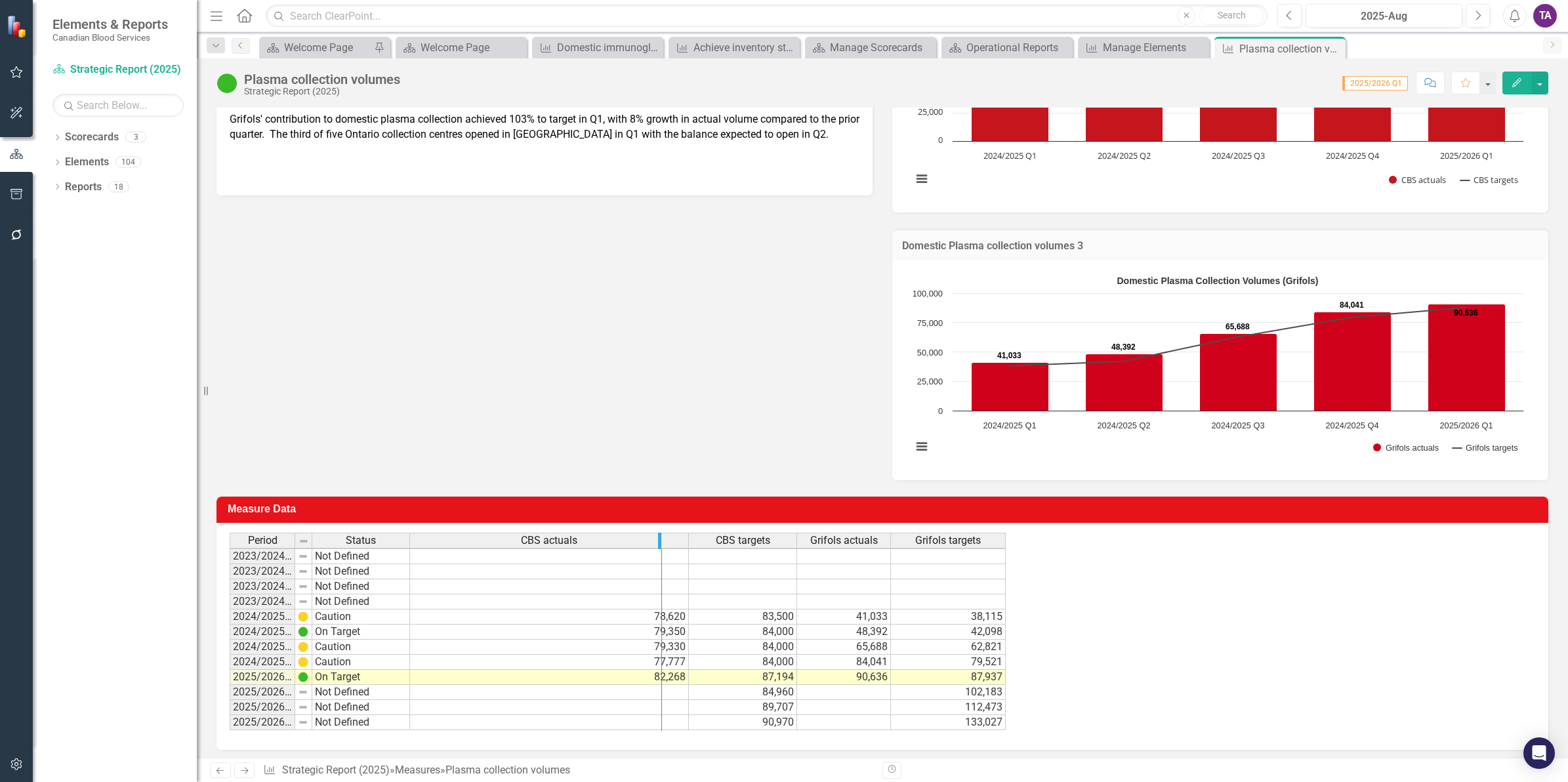
drag, startPoint x: 687, startPoint y: 542, endPoint x: 622, endPoint y: 543, distance: 65.0
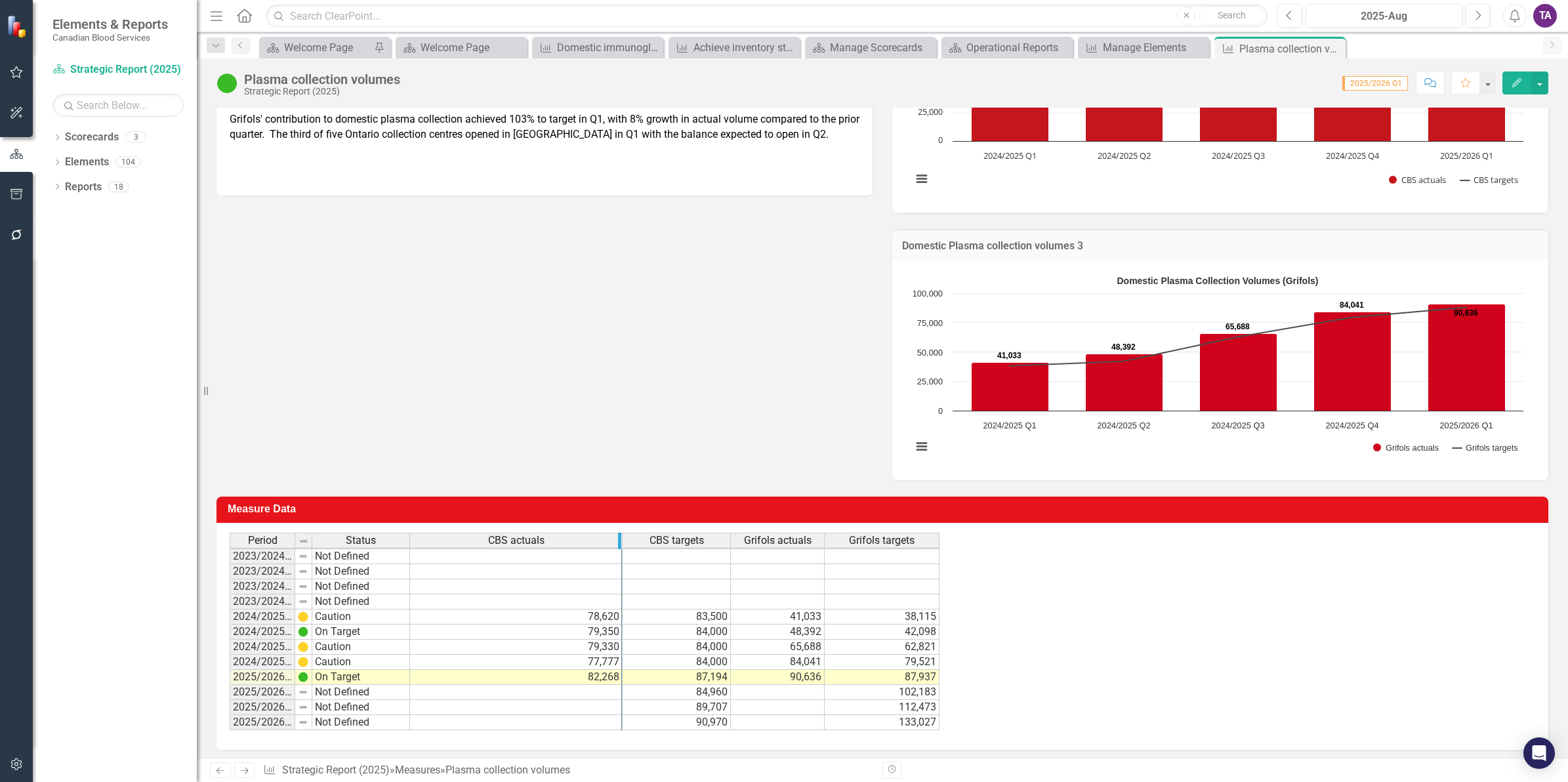
drag, startPoint x: 619, startPoint y: 542, endPoint x: 529, endPoint y: 542, distance: 90.0
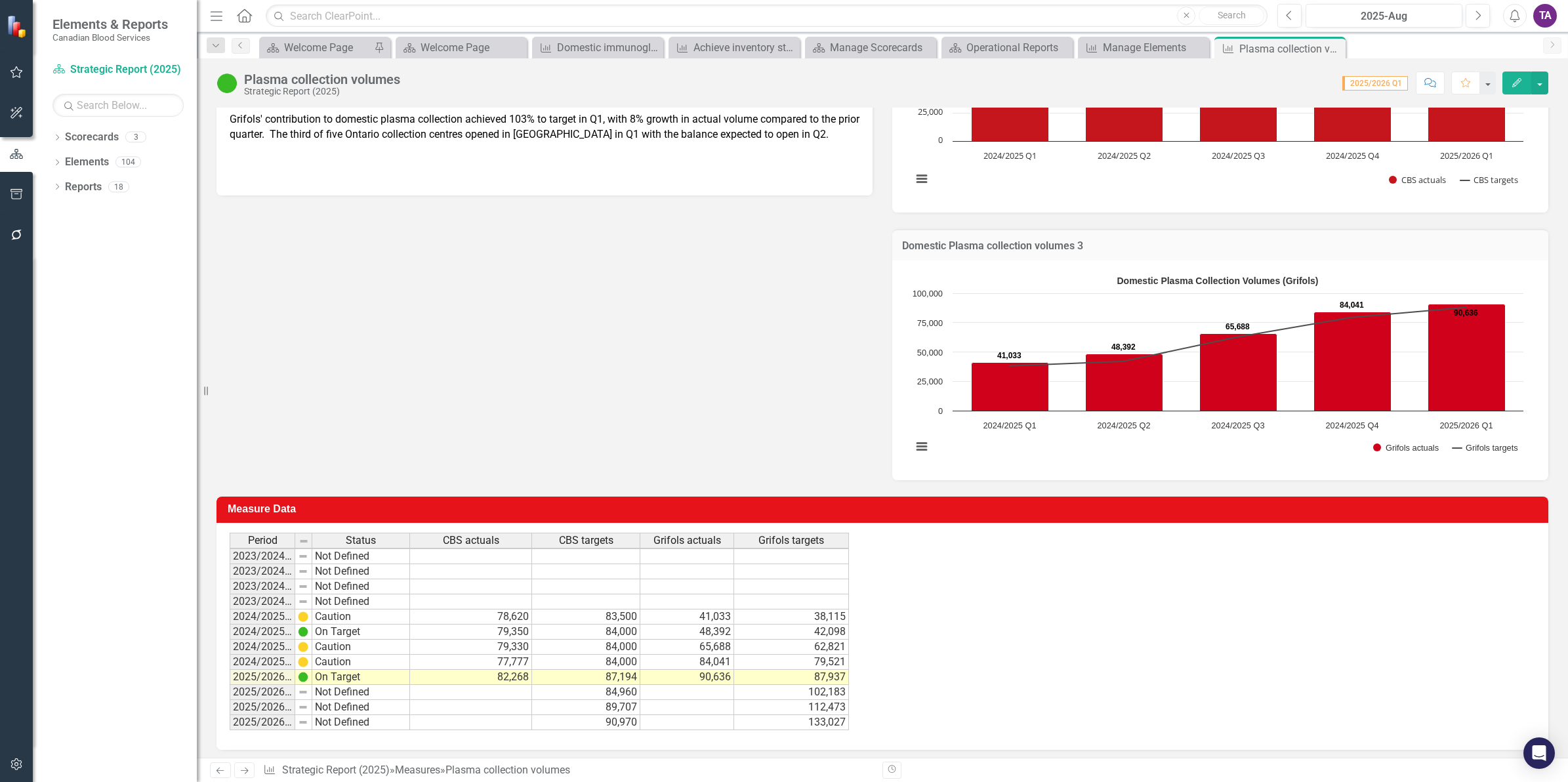
click at [519, 647] on td "79,330" at bounding box center [471, 647] width 122 height 15
drag, startPoint x: 516, startPoint y: 674, endPoint x: 717, endPoint y: 680, distance: 201.1
click at [717, 680] on tr "2025/2026 Q1 On Target 82,268 87,194 90,636 87,937" at bounding box center [540, 677] width 620 height 15
click at [699, 676] on td "90,636" at bounding box center [688, 677] width 94 height 15
drag, startPoint x: 687, startPoint y: 677, endPoint x: 803, endPoint y: 674, distance: 116.0
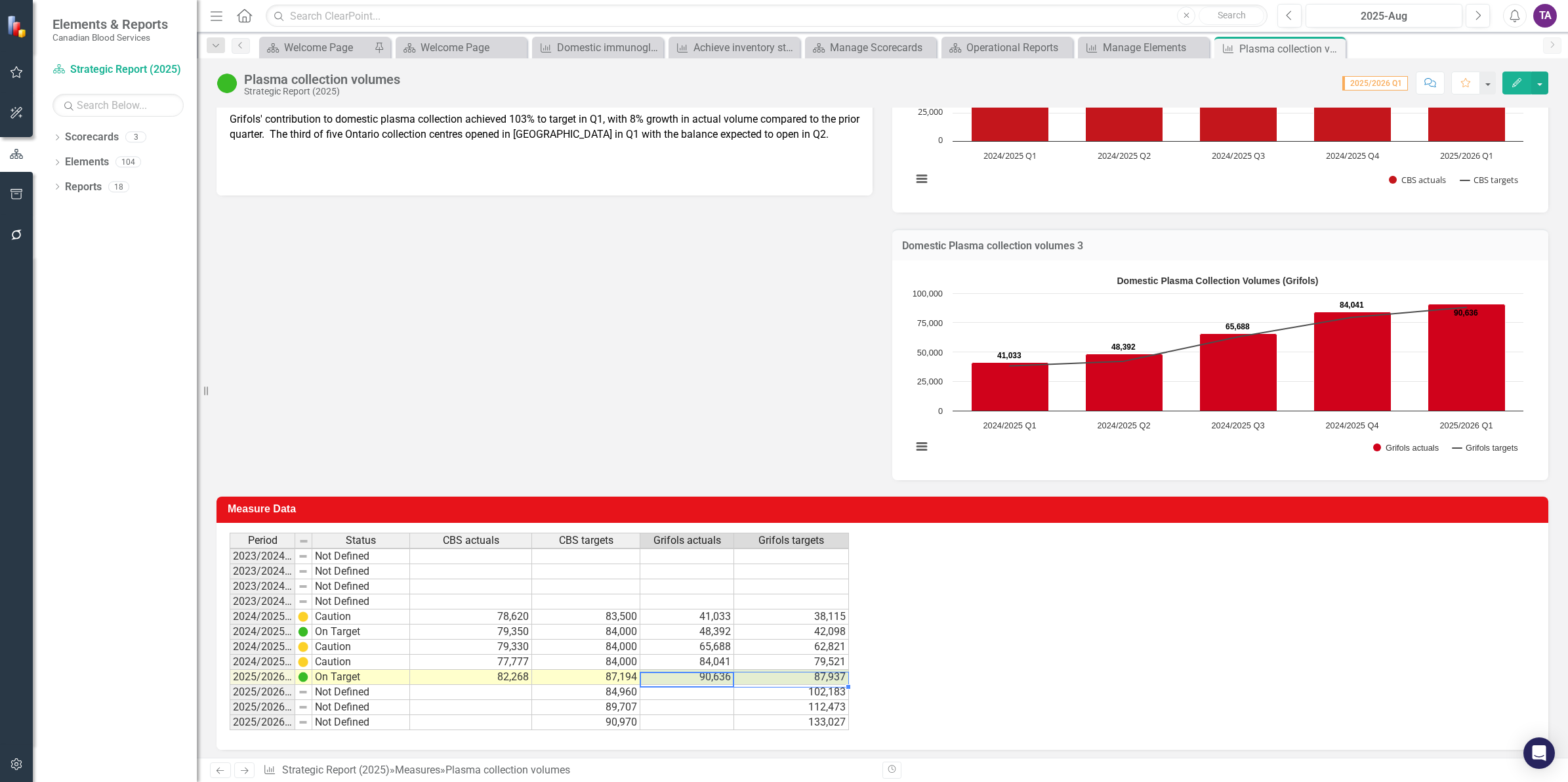
click at [803, 674] on tr "2025/2026 Q1 On Target 82,268 87,194 90,636 87,937" at bounding box center [540, 677] width 620 height 15
drag, startPoint x: 290, startPoint y: 539, endPoint x: 362, endPoint y: 542, distance: 72.1
